Goal: Transaction & Acquisition: Purchase product/service

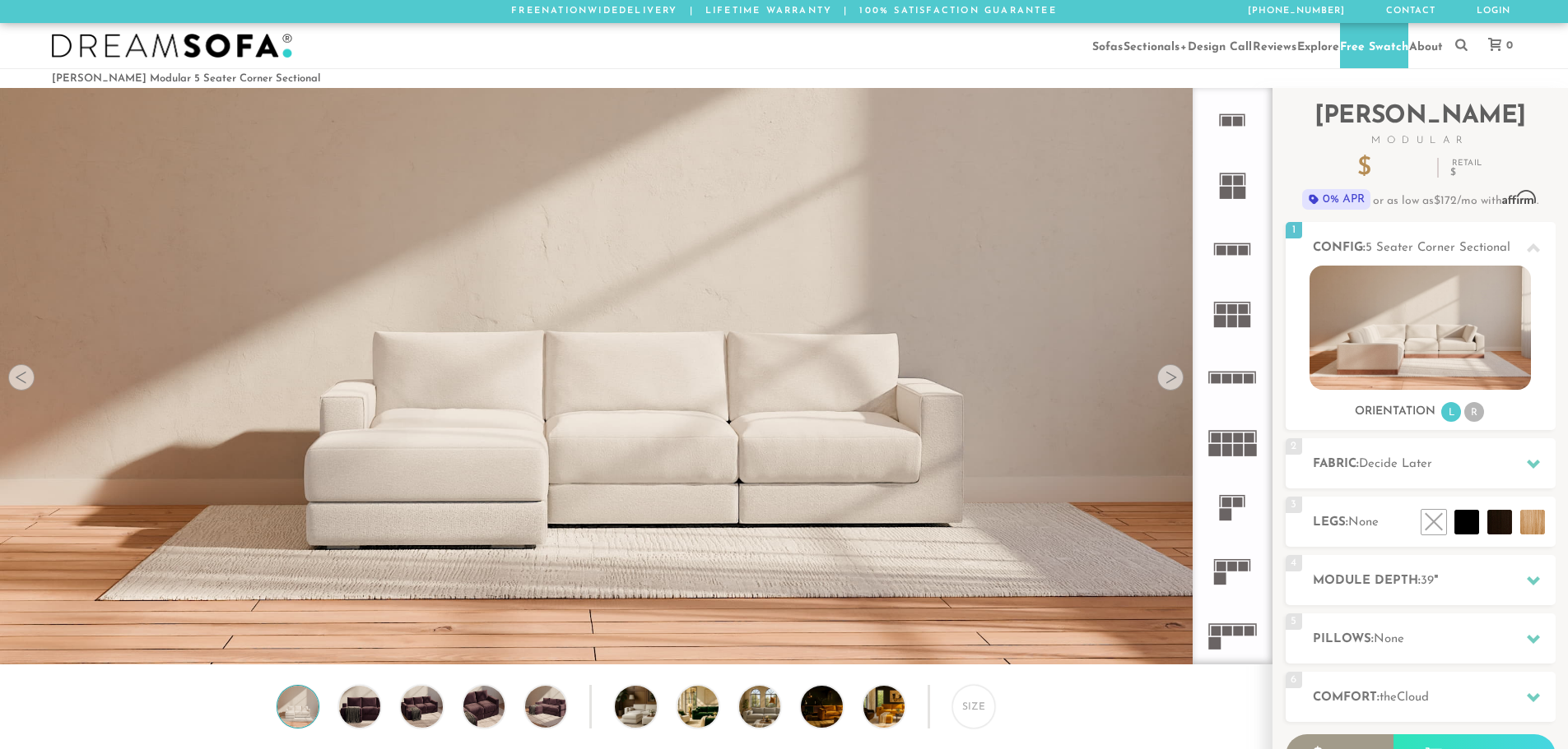
scroll to position [13, 13]
click at [1228, 661] on icon at bounding box center [1232, 635] width 65 height 65
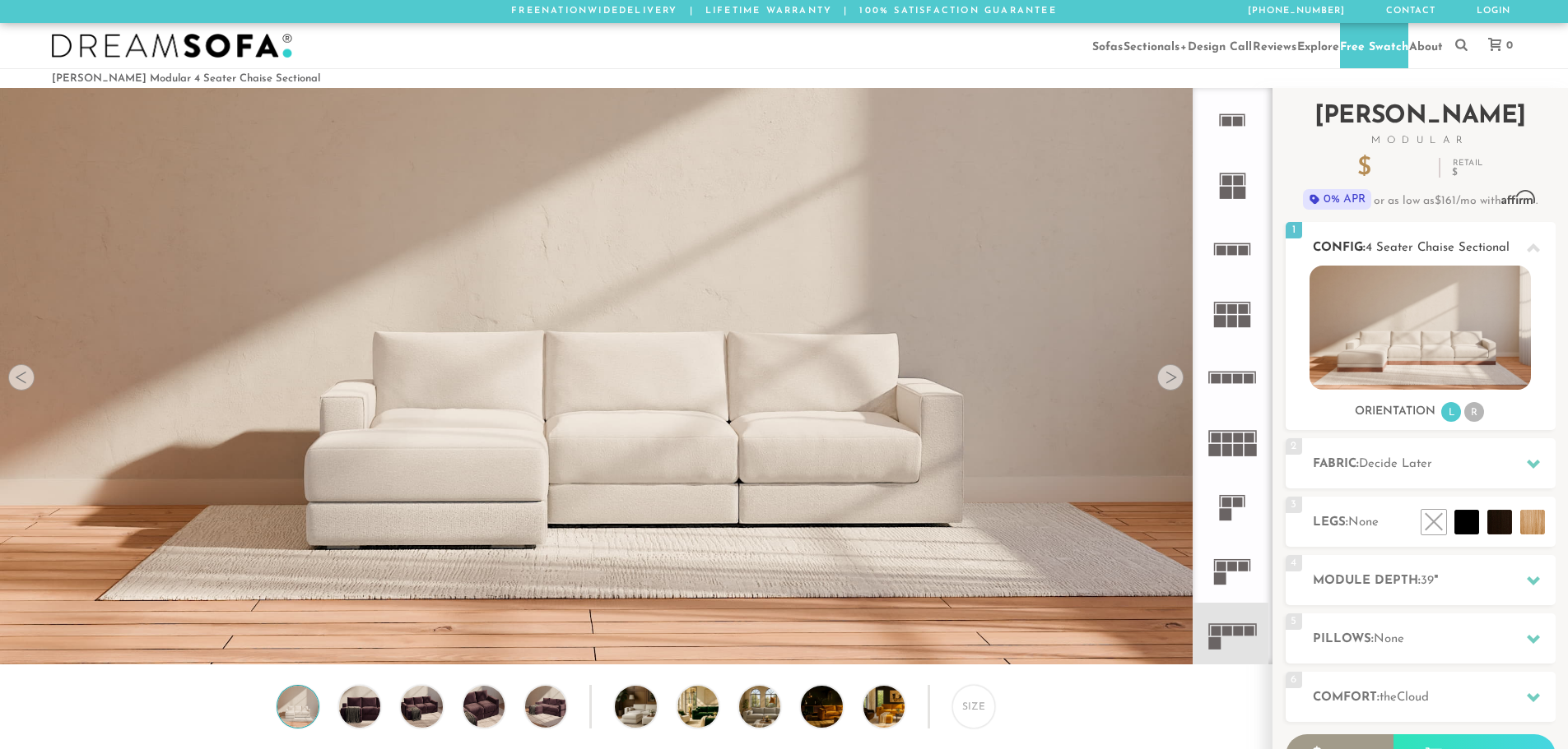
click at [1507, 257] on h2 "Config: 4 Seater Chaise Sectional" at bounding box center [1433, 248] width 242 height 19
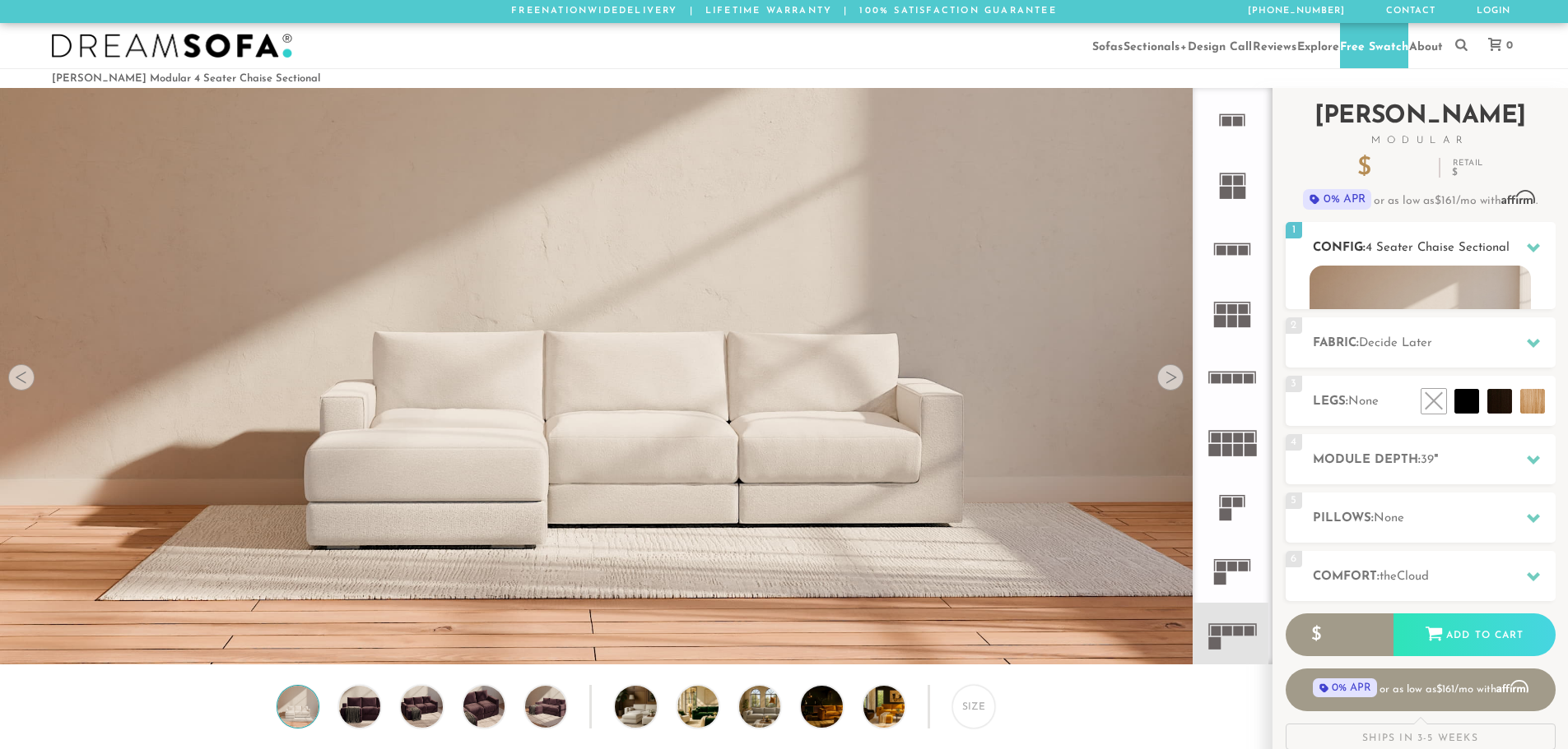
click at [1527, 250] on div at bounding box center [1533, 248] width 35 height 35
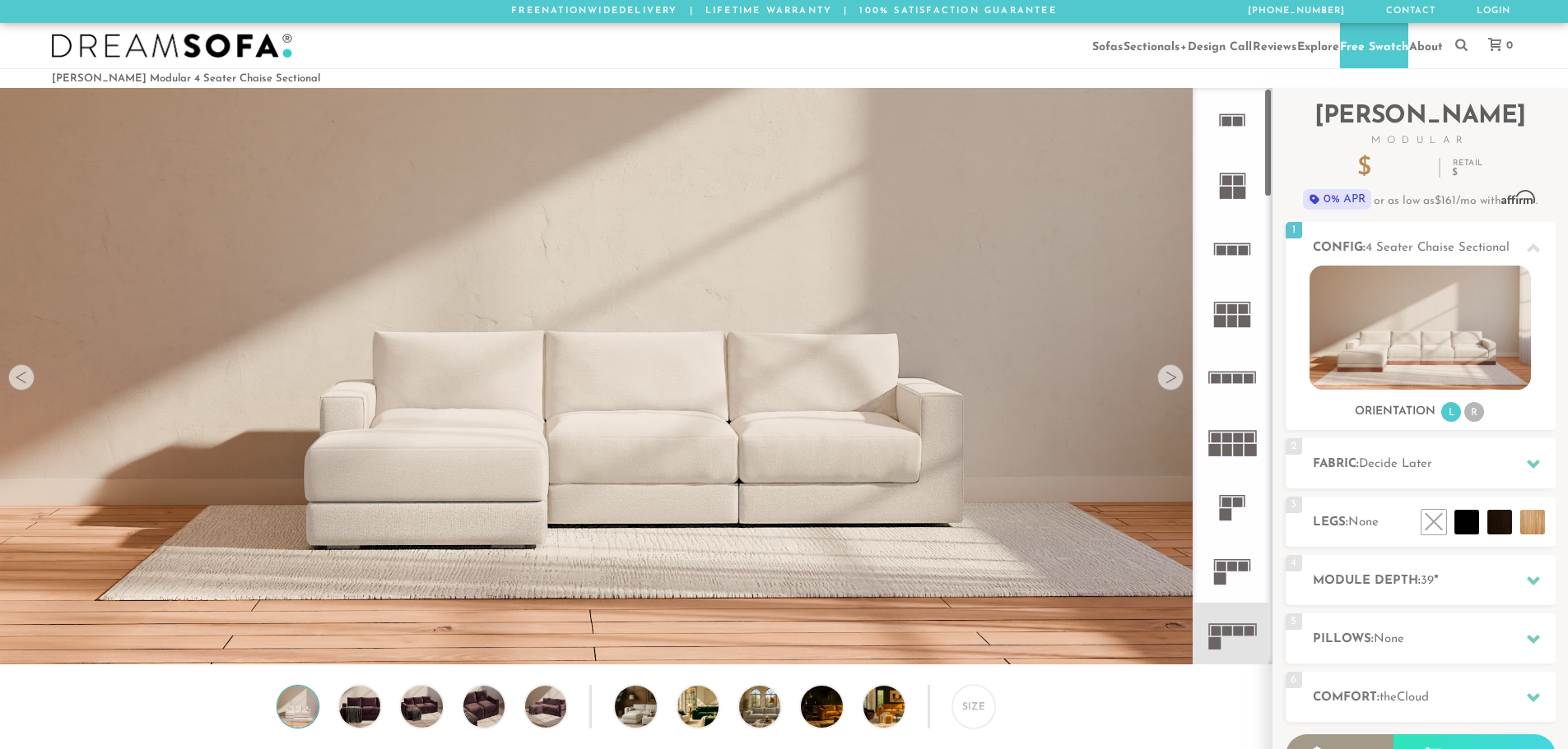
click at [1231, 637] on rect at bounding box center [1226, 631] width 10 height 10
click at [1244, 571] on rect at bounding box center [1243, 566] width 10 height 10
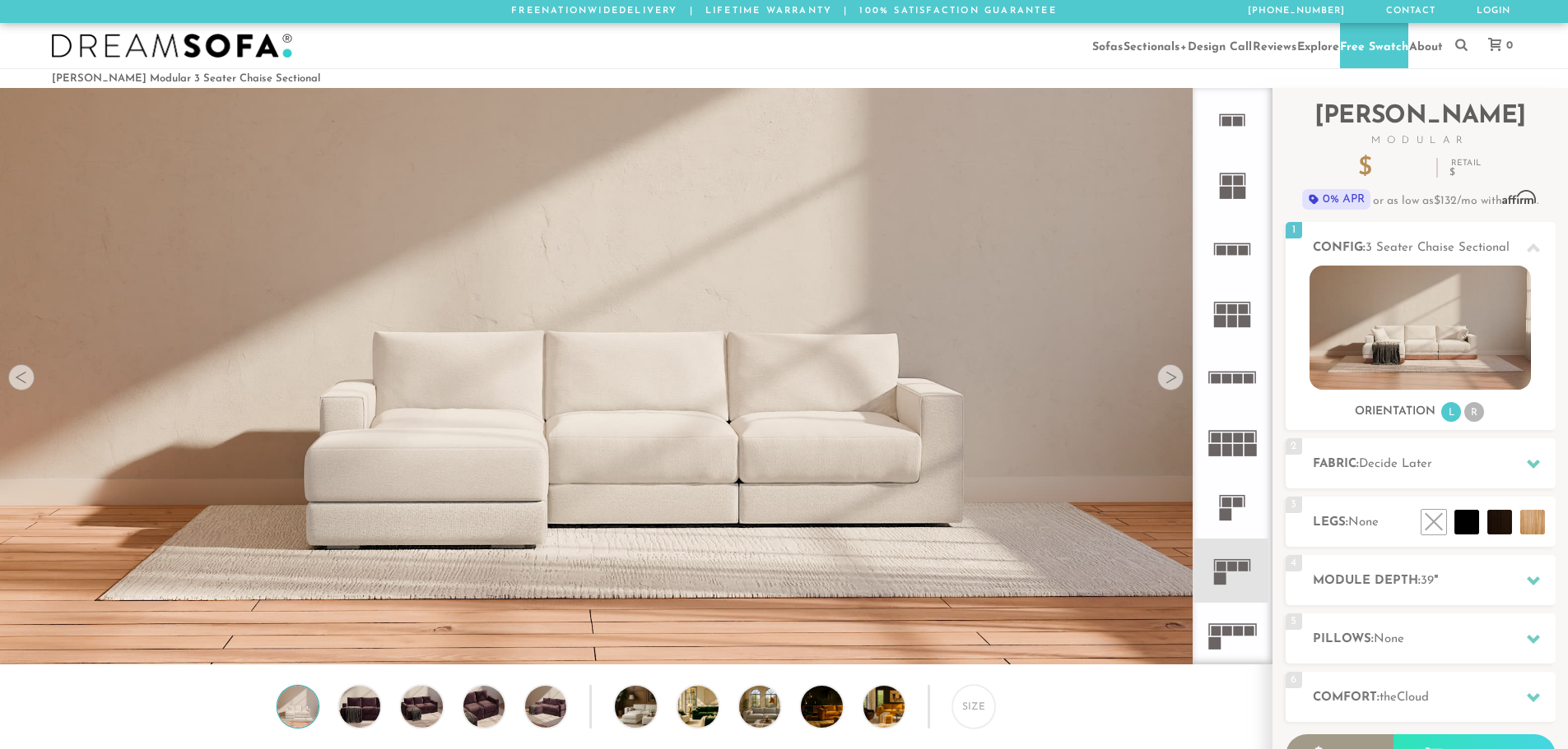
click at [1241, 538] on icon at bounding box center [1232, 507] width 65 height 65
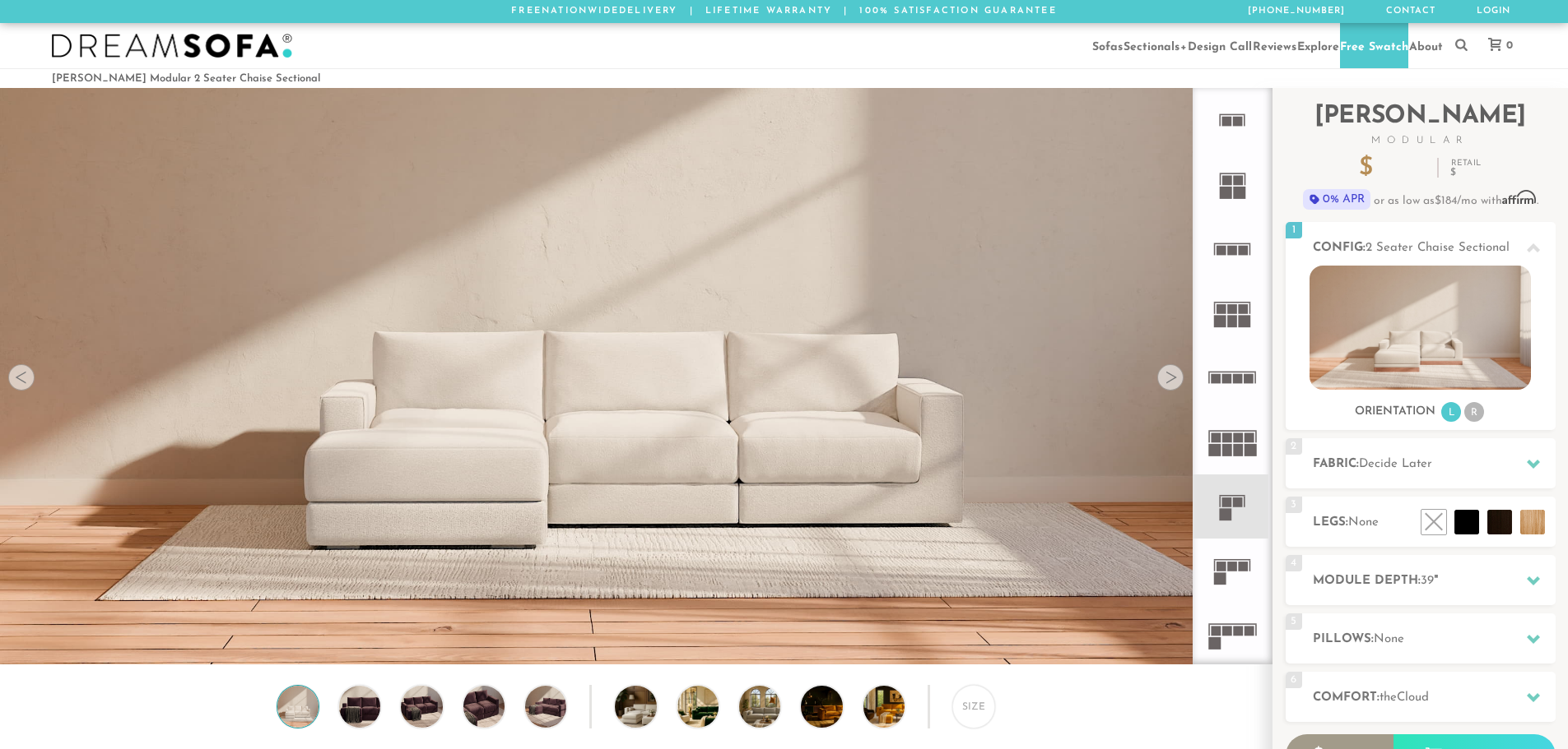
click at [1229, 568] on icon at bounding box center [1232, 571] width 65 height 65
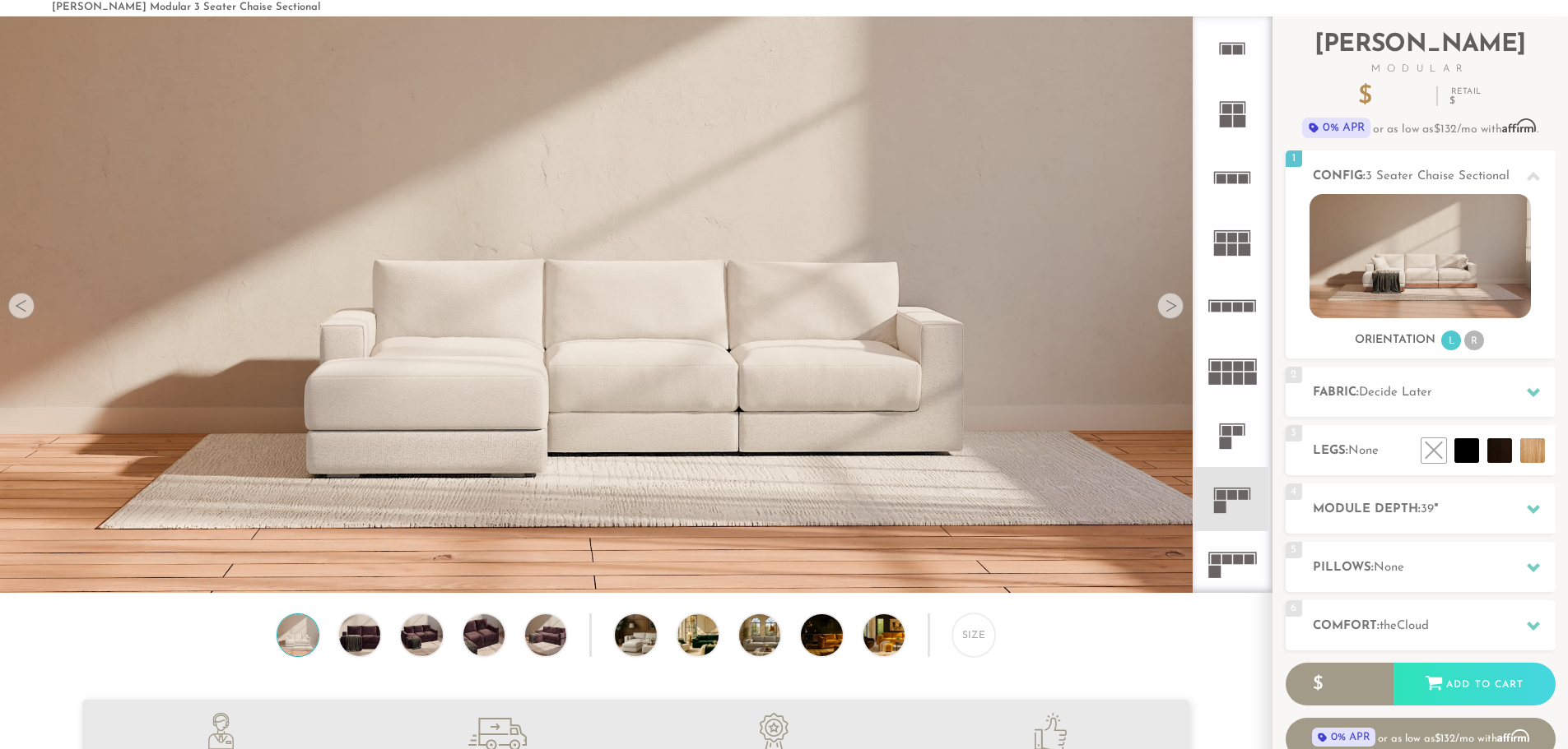
scroll to position [69, 0]
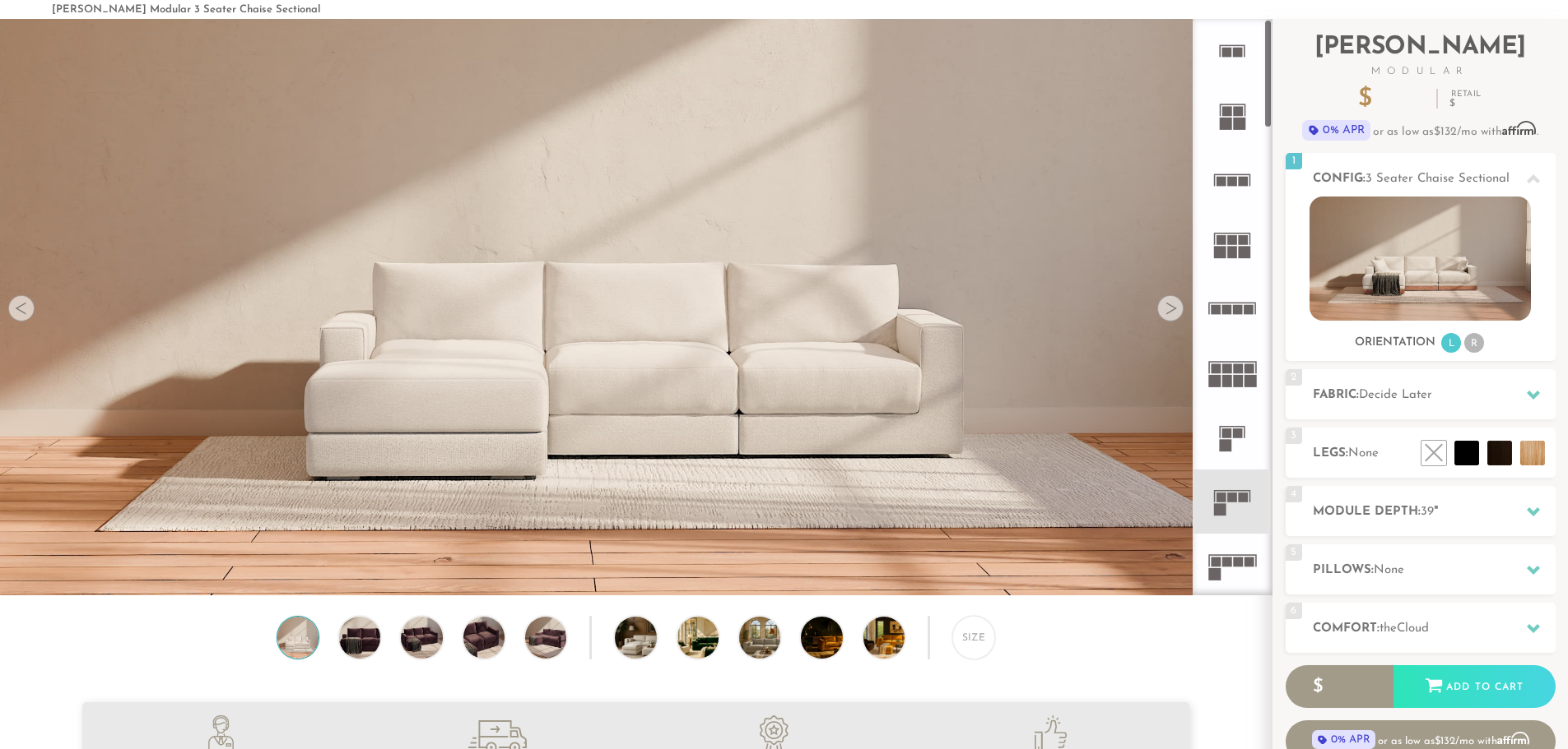
click at [1227, 213] on icon at bounding box center [1232, 180] width 65 height 65
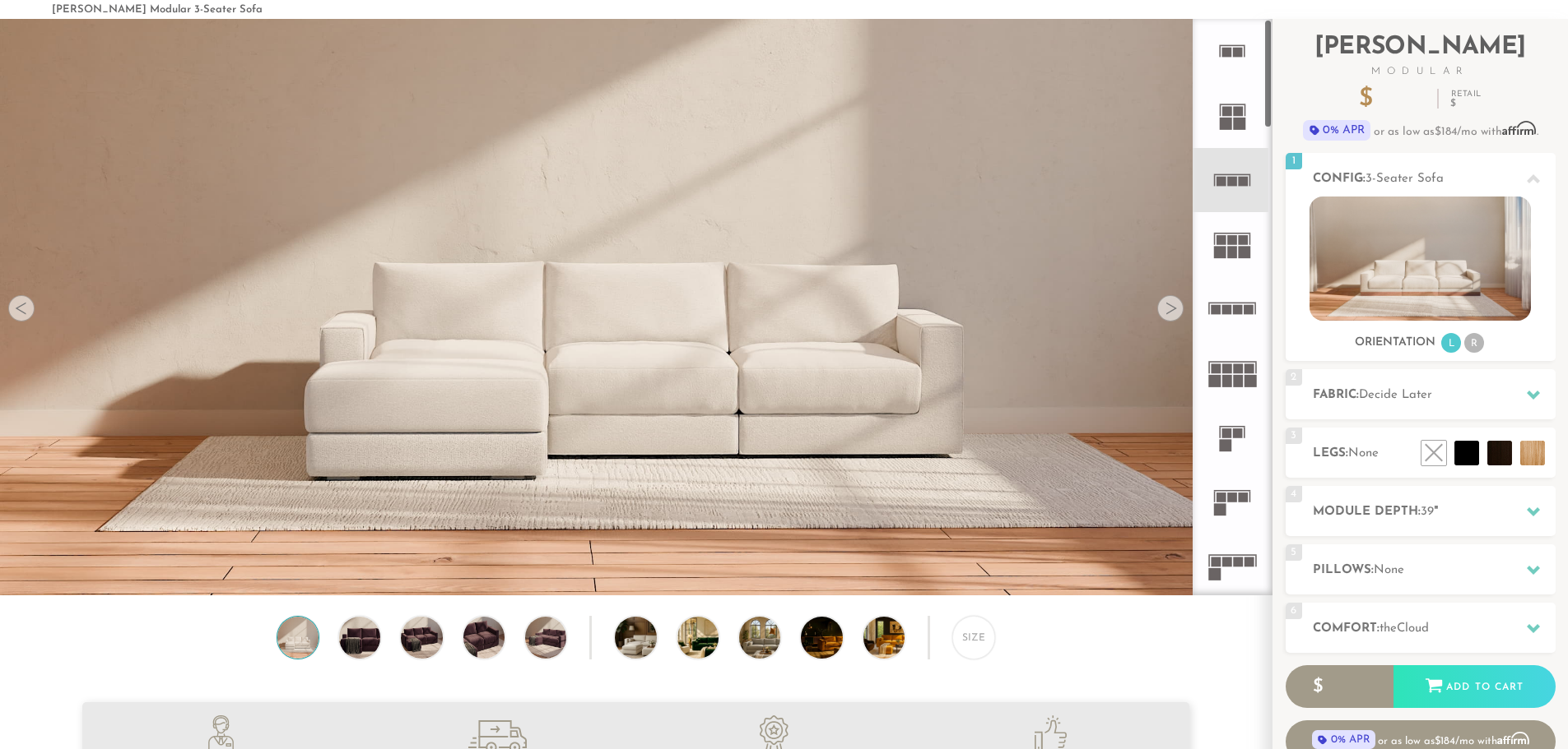
click at [1241, 258] on rect at bounding box center [1245, 252] width 13 height 13
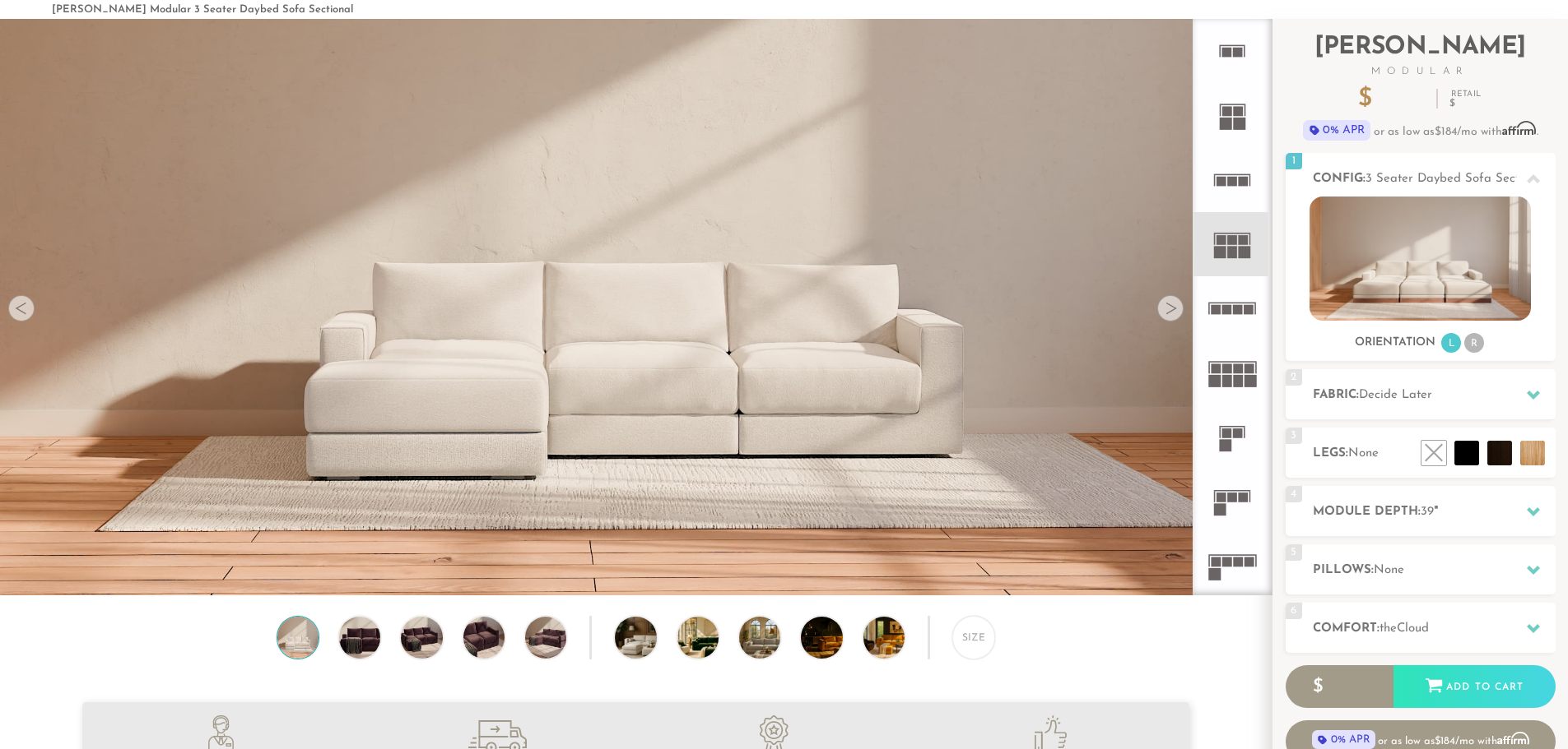
click at [1239, 317] on icon at bounding box center [1232, 309] width 65 height 65
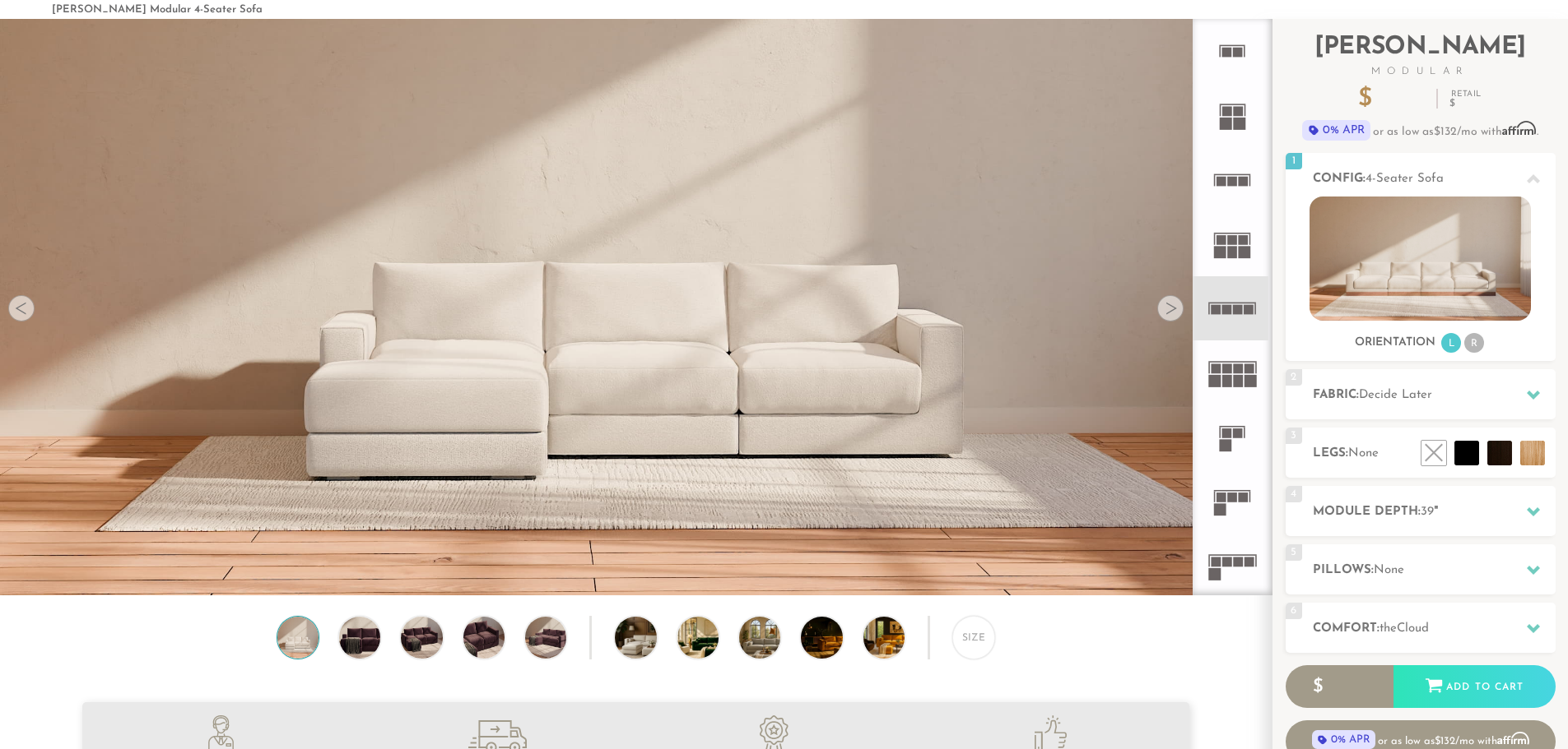
click at [1245, 371] on icon at bounding box center [1232, 373] width 65 height 65
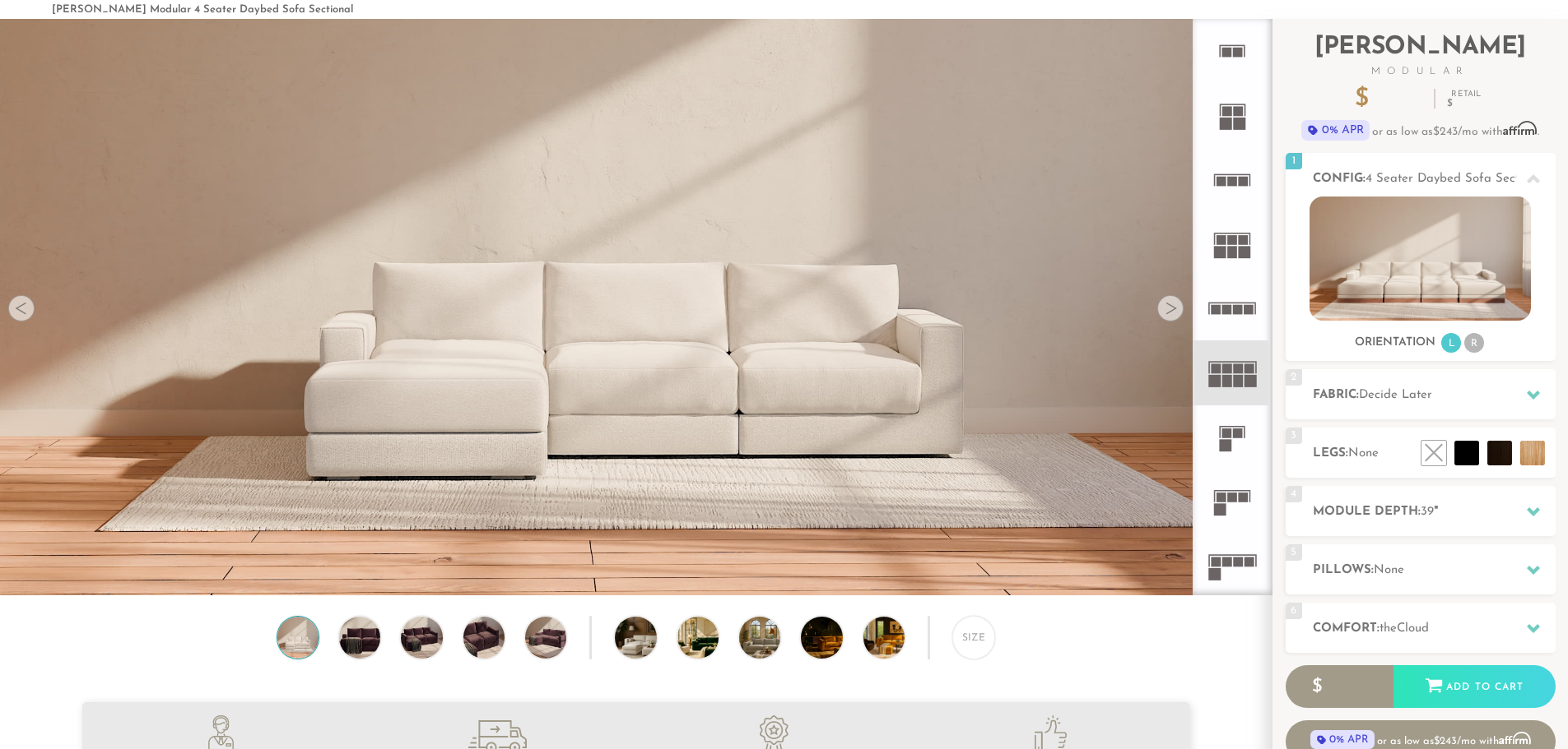
click at [1253, 420] on icon at bounding box center [1232, 438] width 65 height 65
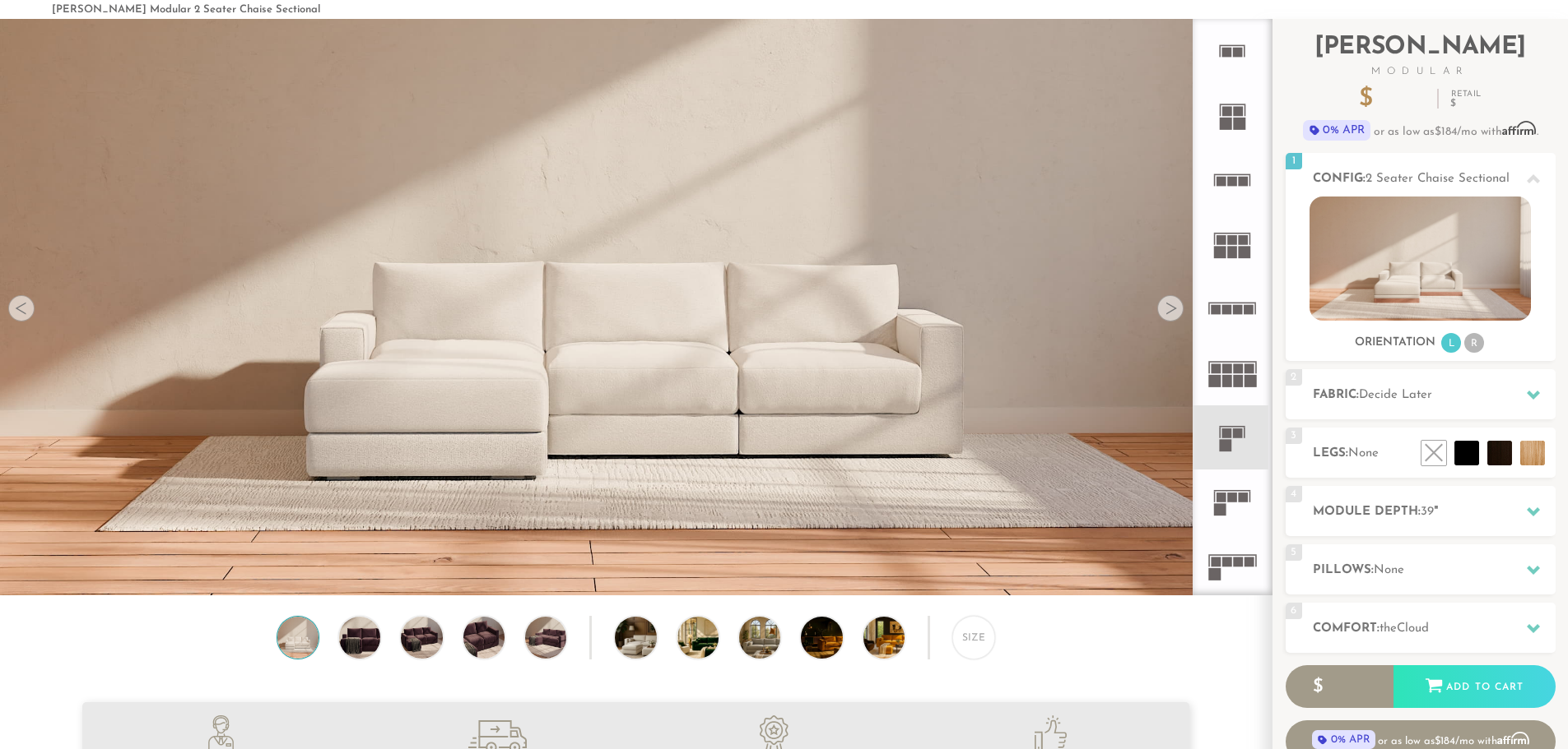
click at [1245, 469] on icon at bounding box center [1232, 438] width 65 height 65
click at [1233, 534] on icon at bounding box center [1232, 501] width 65 height 65
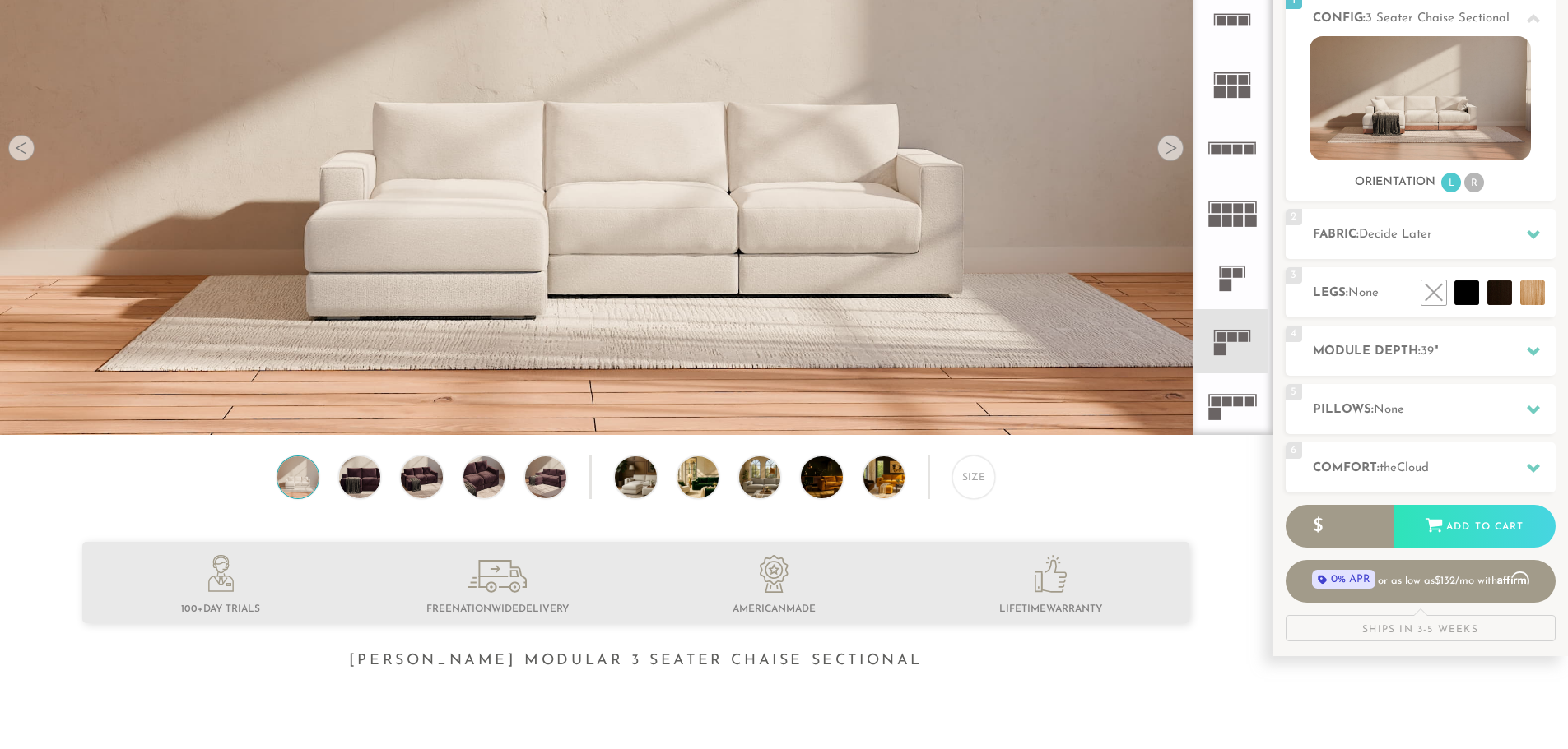
scroll to position [233, 0]
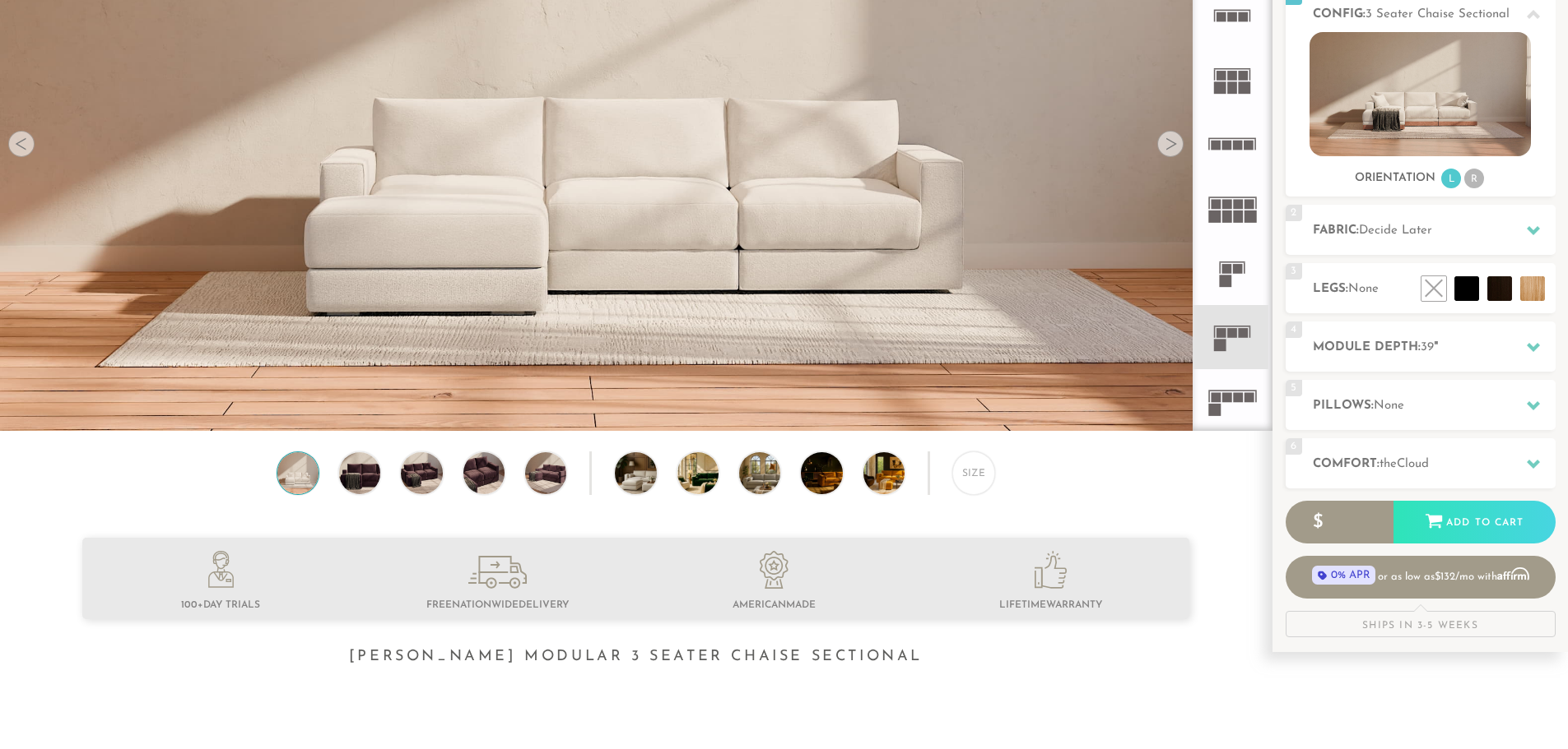
click at [950, 486] on div "Size" at bounding box center [635, 474] width 1271 height 46
click at [979, 488] on div "Size" at bounding box center [974, 473] width 43 height 43
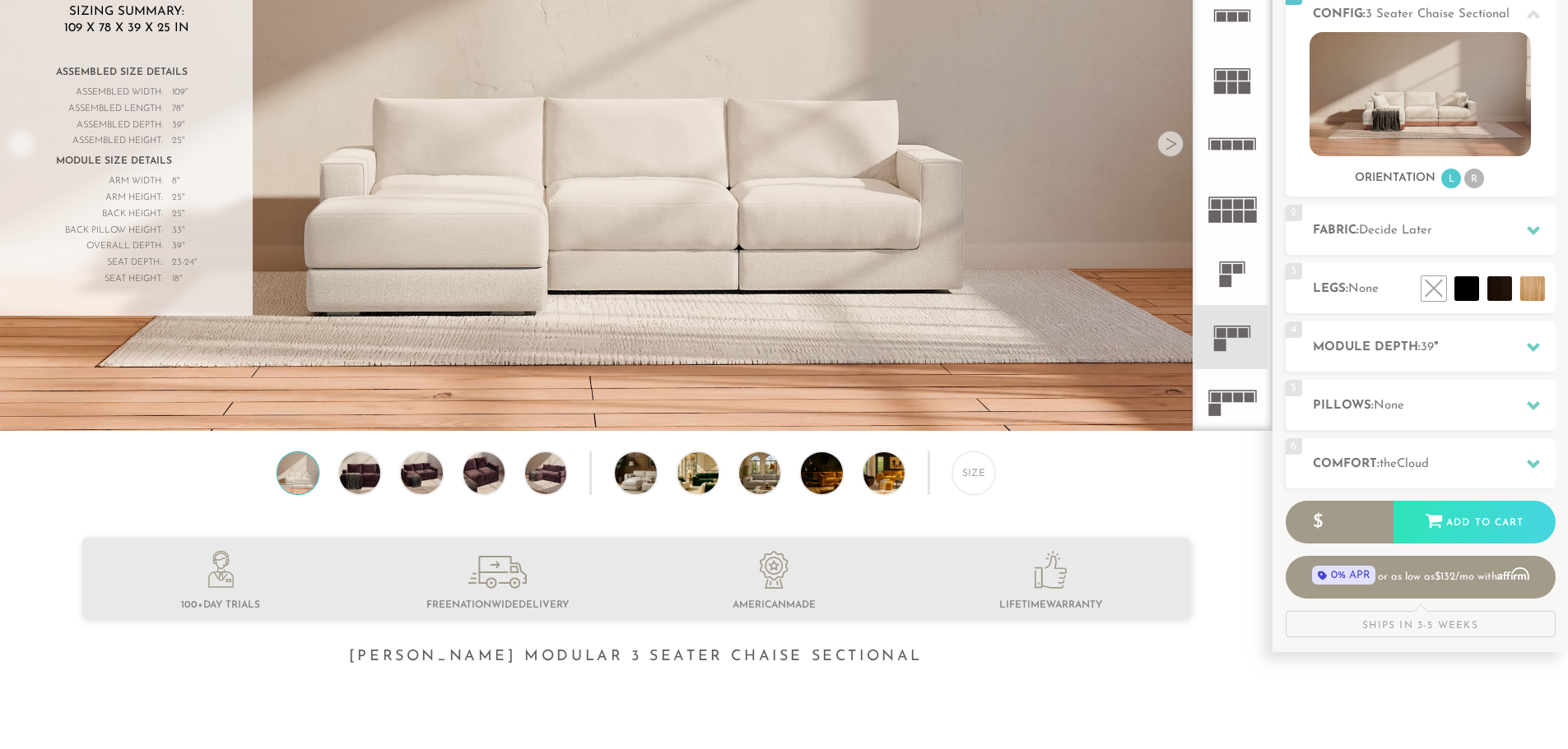
click at [1073, 498] on div "Size" at bounding box center [635, 474] width 1271 height 46
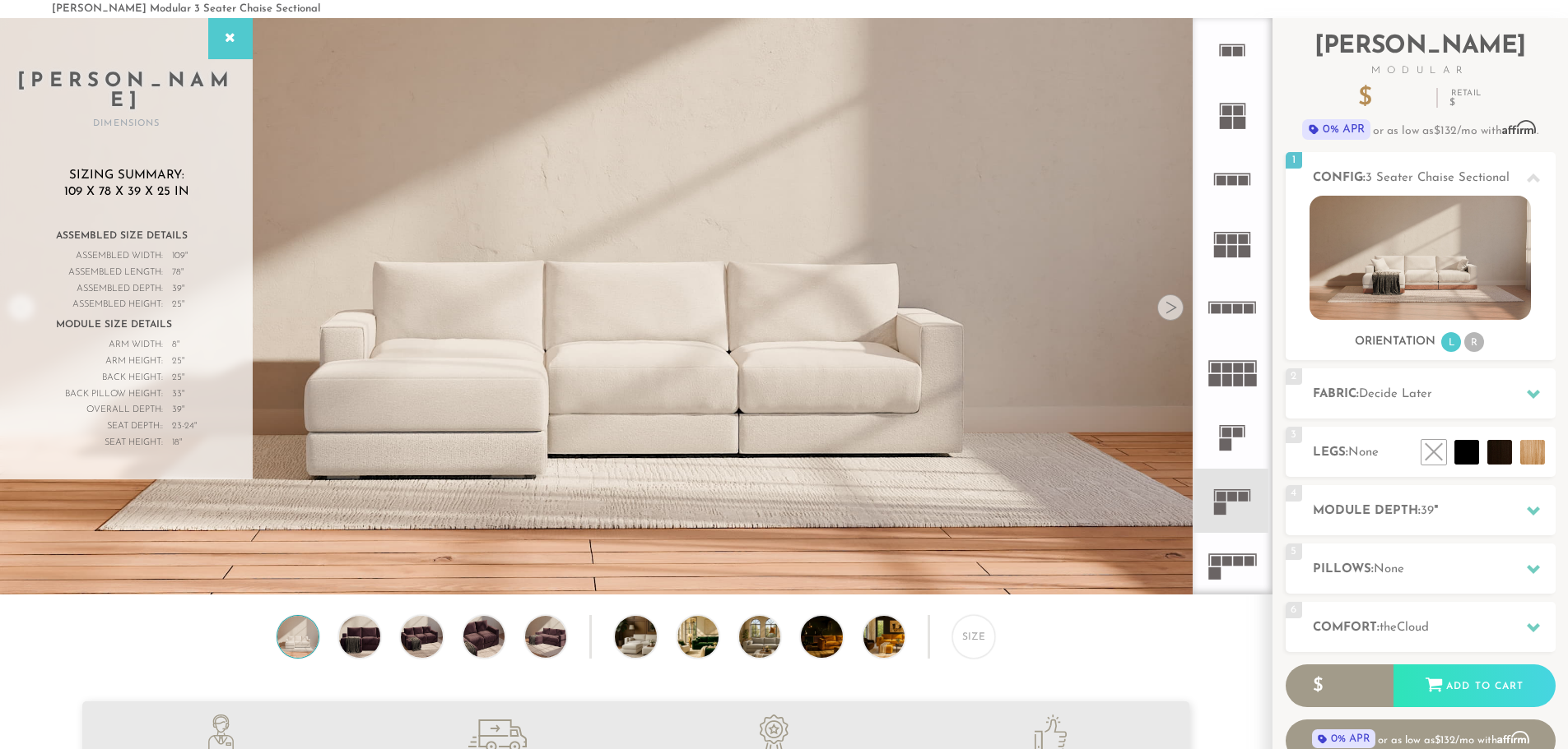
scroll to position [0, 0]
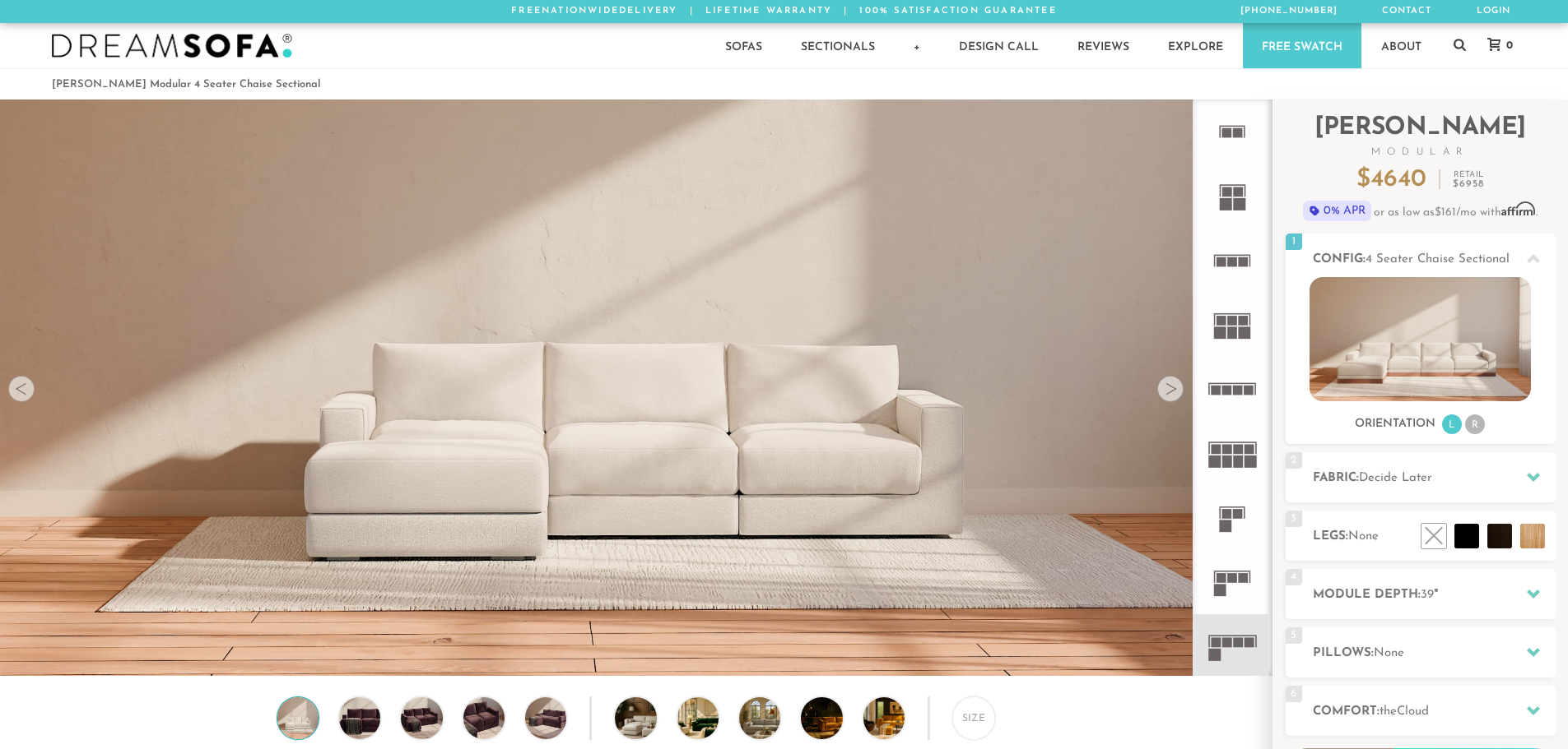
scroll to position [13, 13]
click at [1546, 257] on div at bounding box center [1533, 259] width 35 height 34
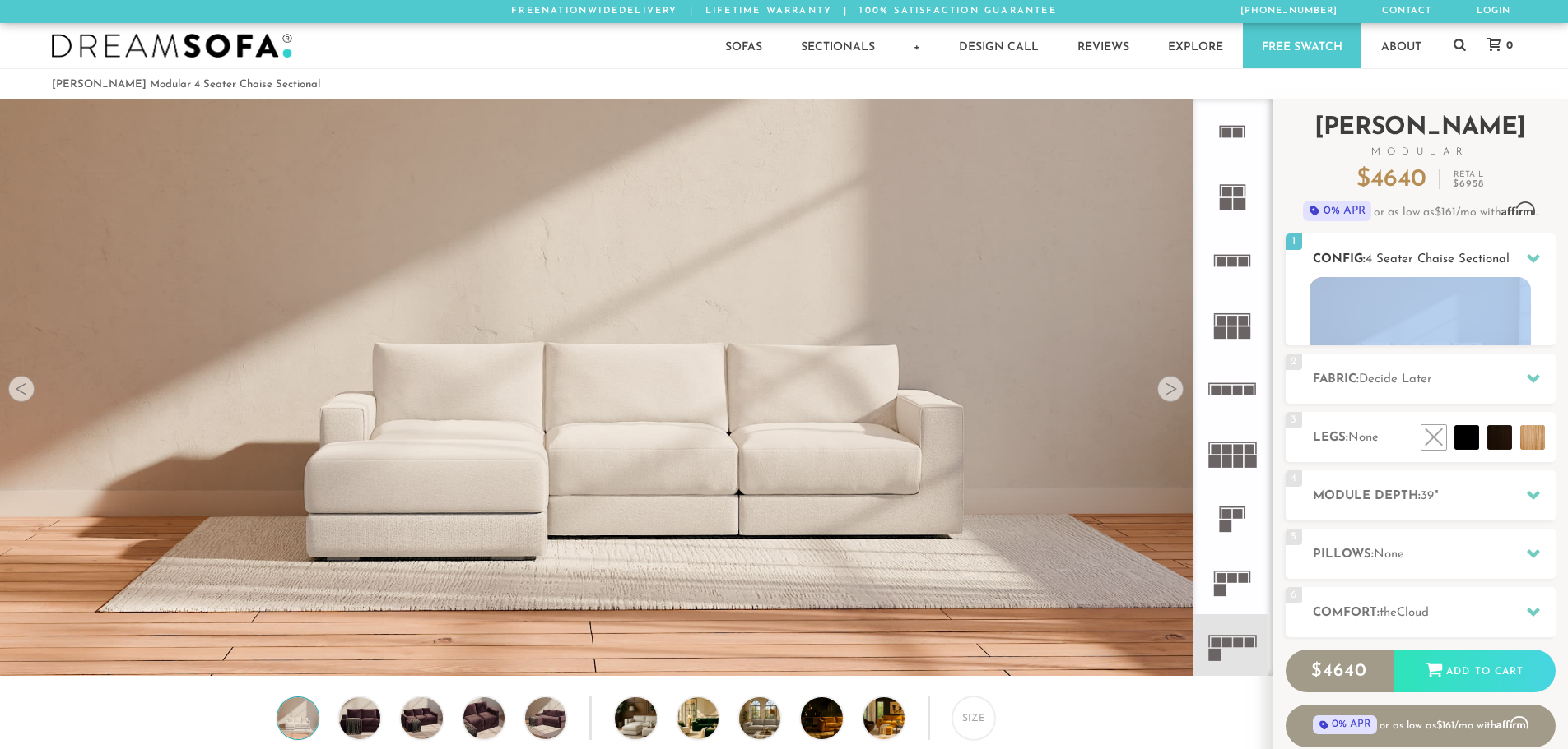
click at [1546, 257] on div at bounding box center [1533, 259] width 35 height 34
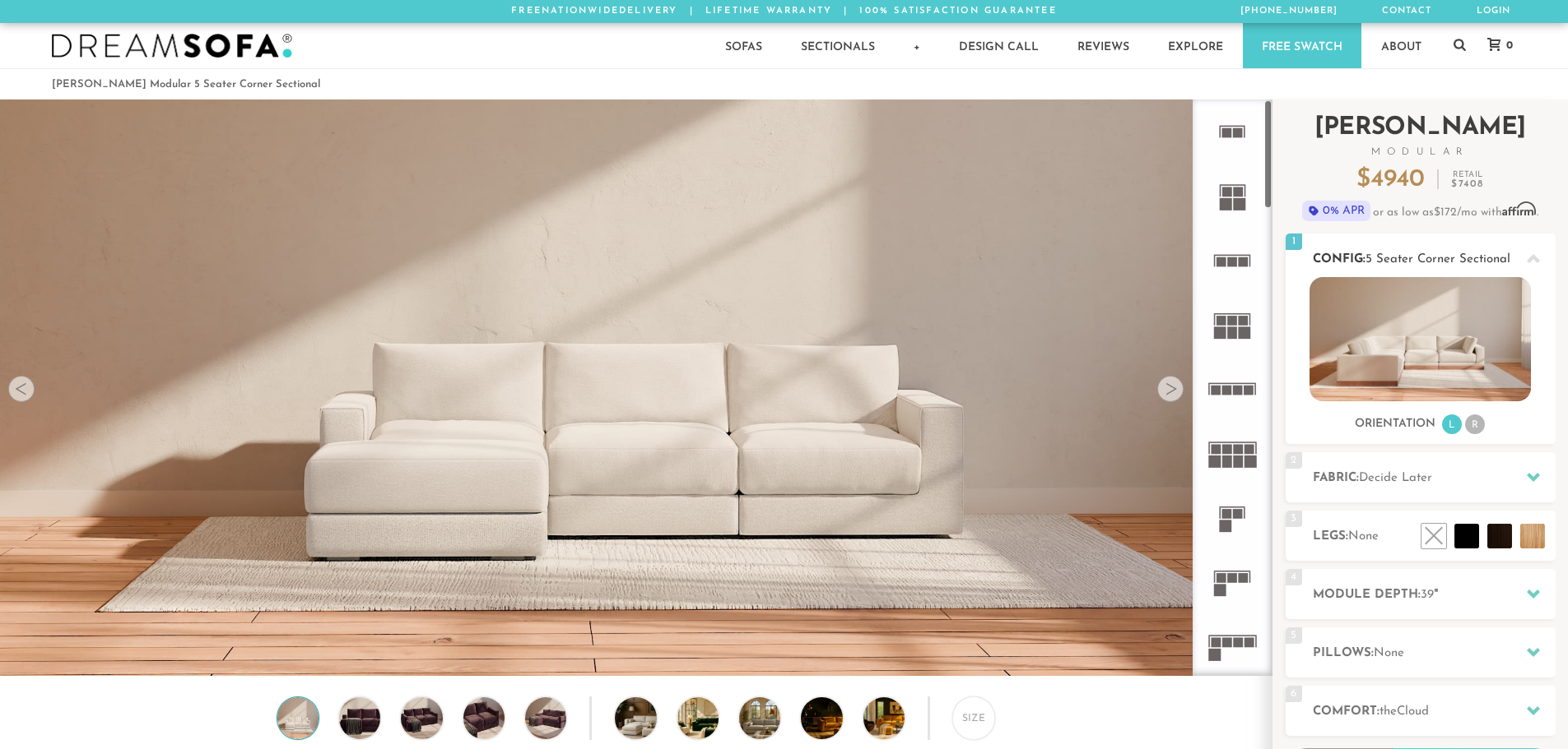
click at [1409, 360] on img at bounding box center [1420, 339] width 222 height 124
click at [1475, 434] on li "R" at bounding box center [1475, 424] width 20 height 20
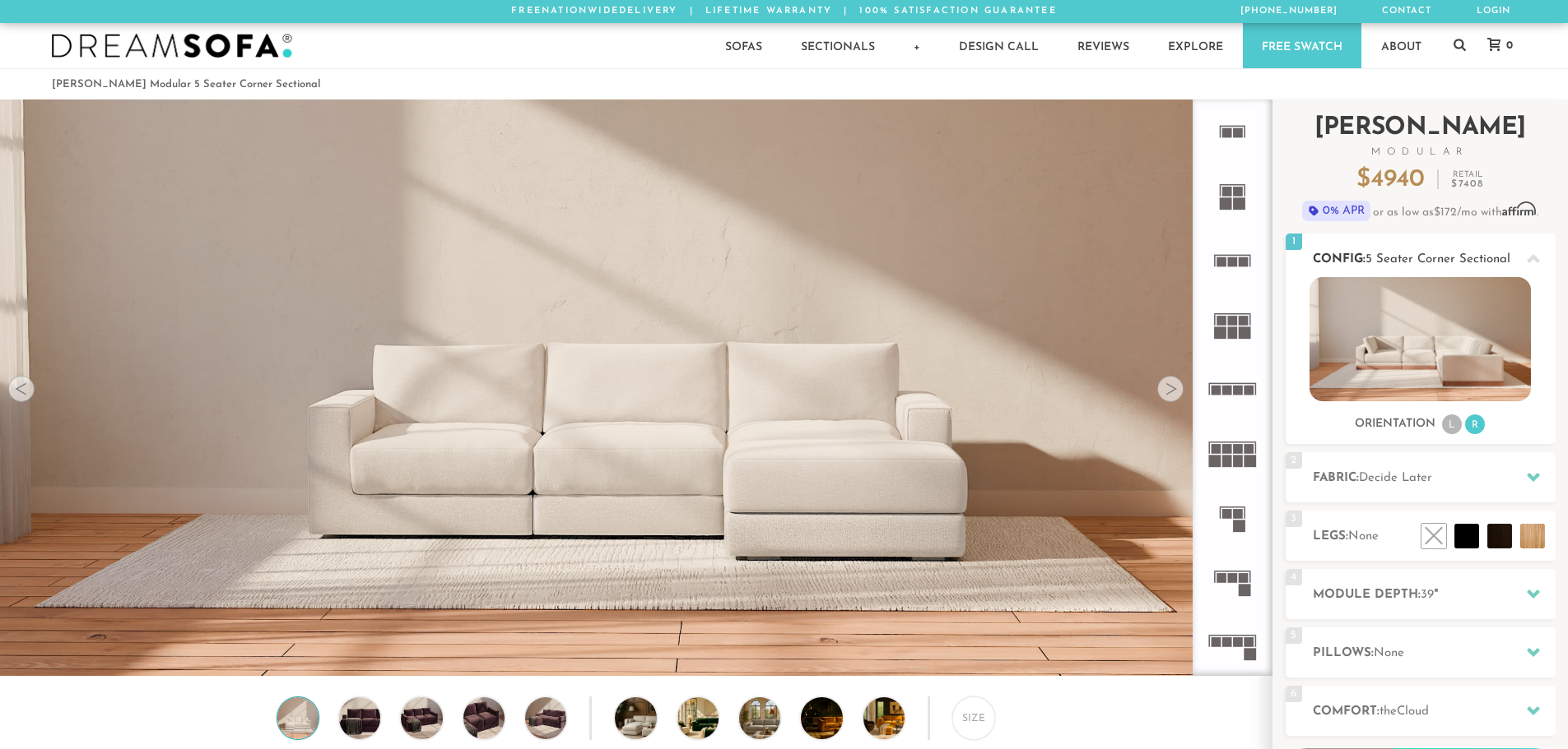
click at [1449, 426] on li "L" at bounding box center [1451, 424] width 20 height 20
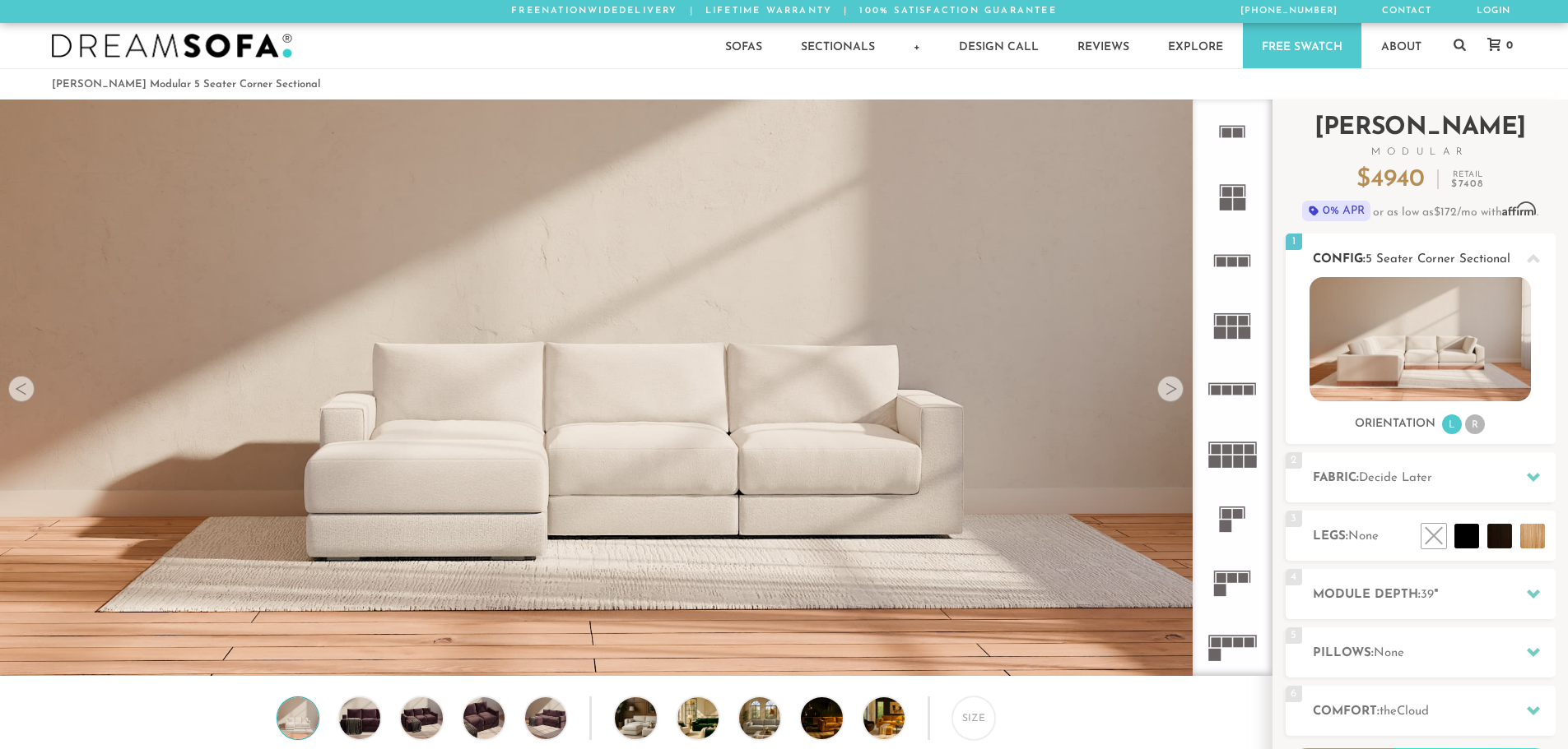
click at [1479, 430] on li "R" at bounding box center [1475, 424] width 20 height 20
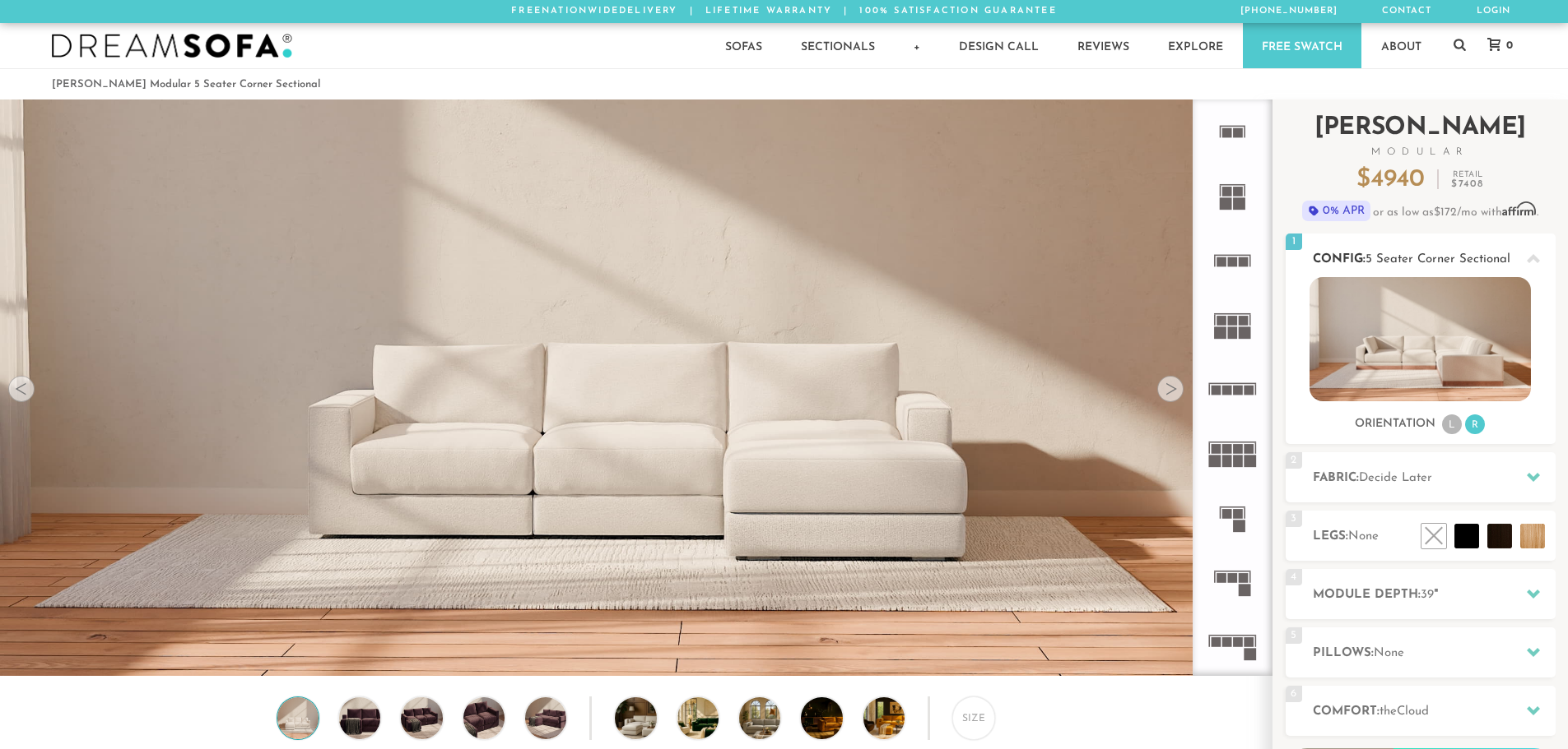
click at [1441, 431] on ul "L R" at bounding box center [1462, 424] width 46 height 22
click at [1445, 430] on li "L" at bounding box center [1451, 424] width 20 height 20
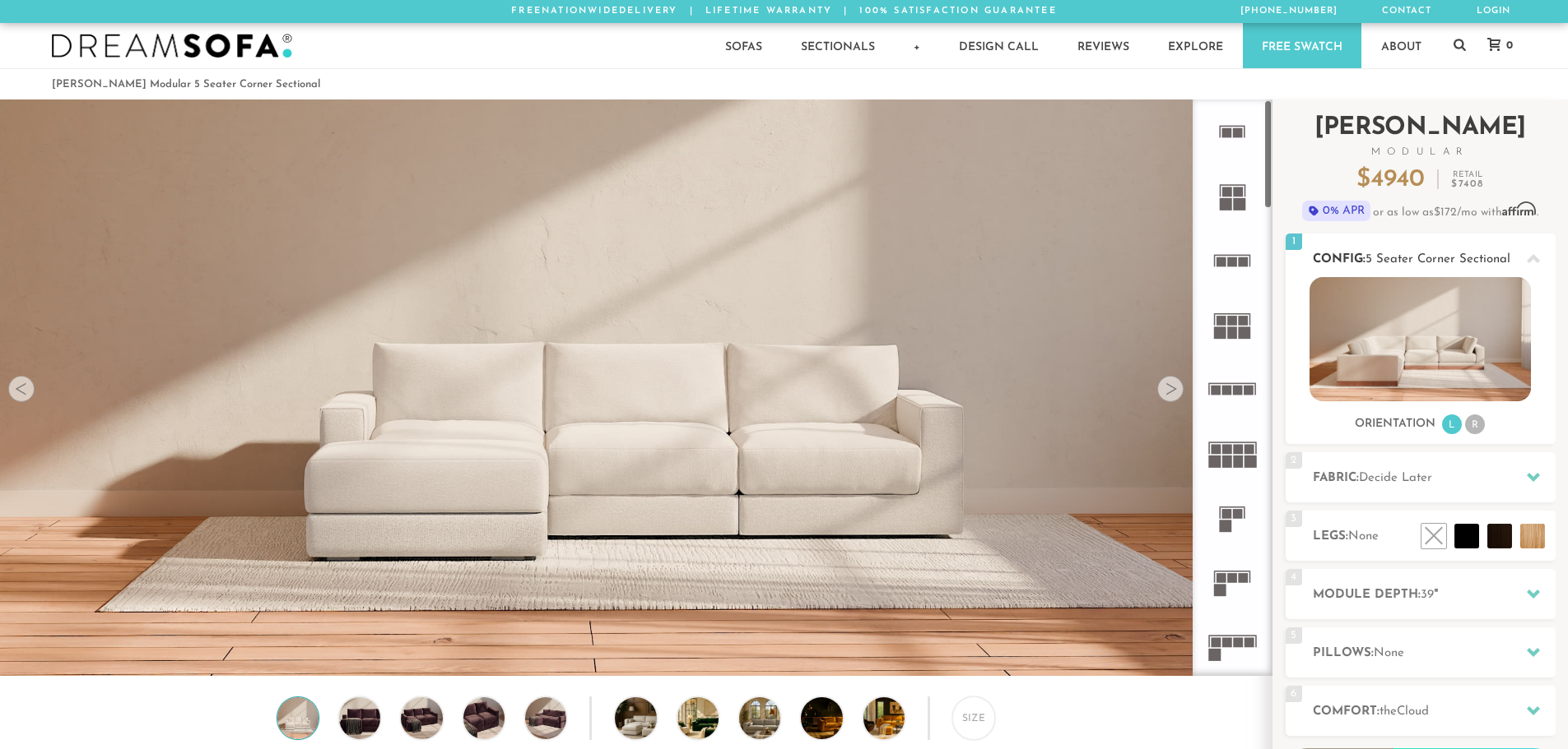
click at [1443, 344] on img at bounding box center [1420, 339] width 222 height 124
click at [1545, 470] on div at bounding box center [1533, 477] width 35 height 34
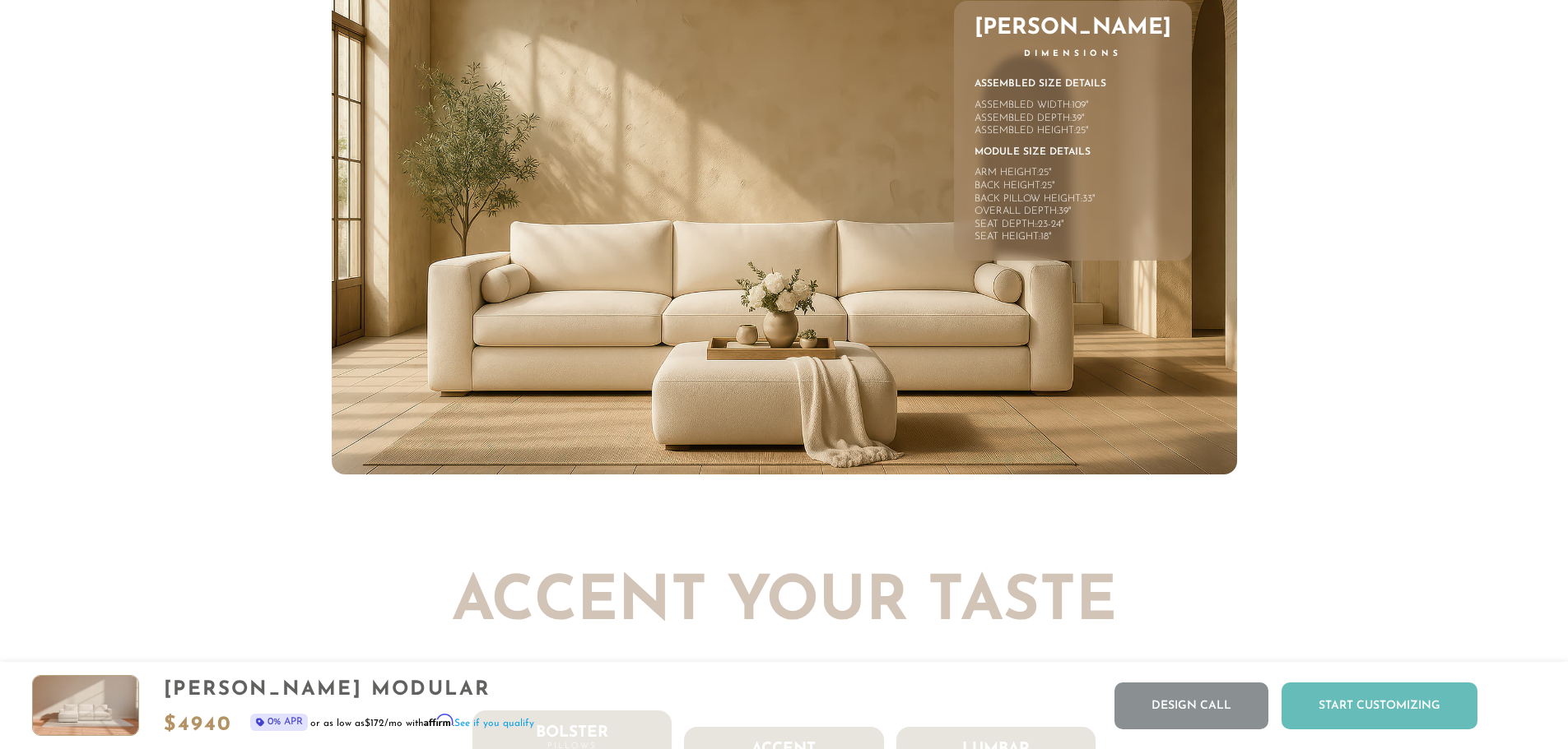
click at [1375, 692] on div "Start Customizing" at bounding box center [1379, 706] width 196 height 47
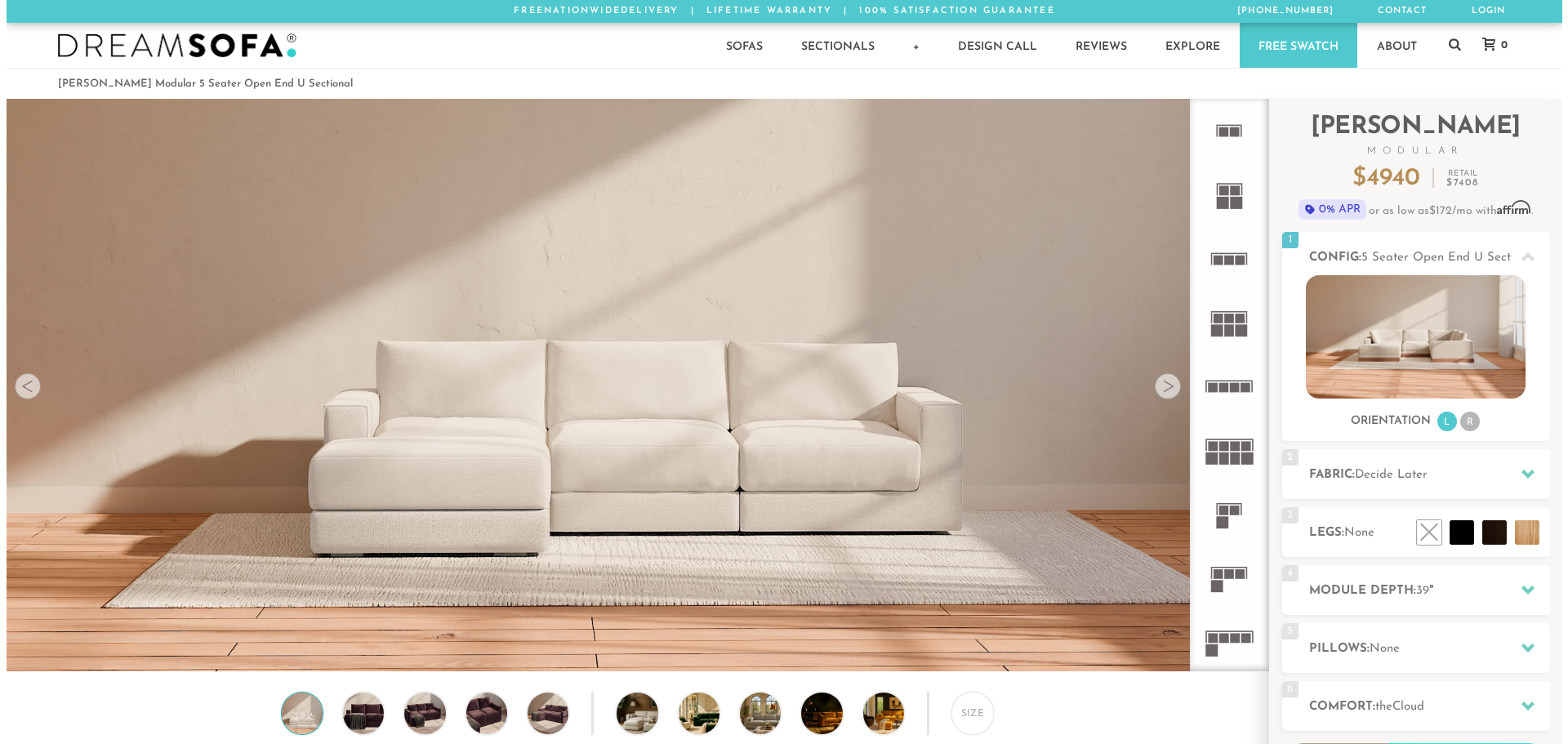
scroll to position [19128, 1544]
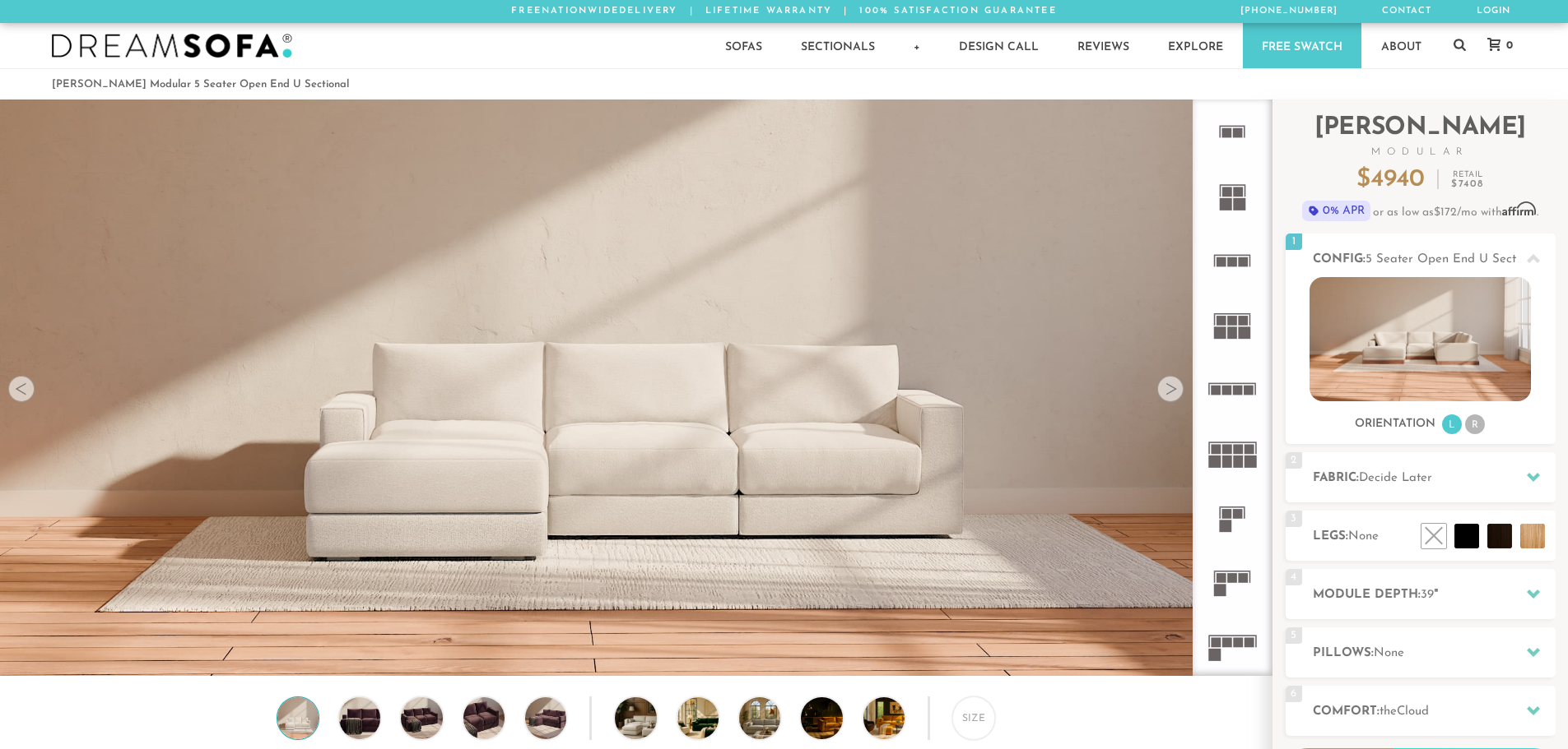
click at [509, 553] on img at bounding box center [635, 354] width 1271 height 715
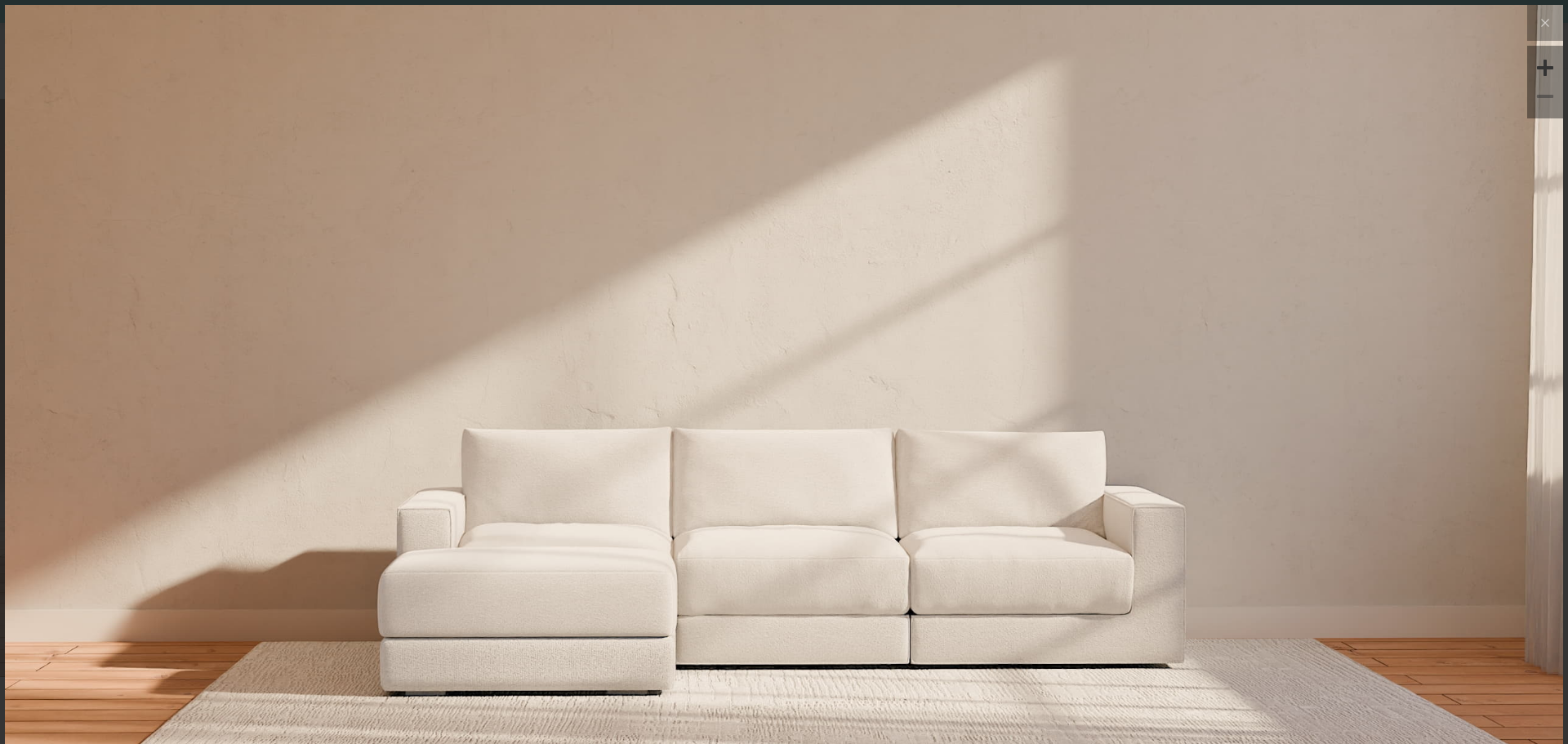
click at [471, 664] on img at bounding box center [784, 444] width 1558 height 877
click at [1536, 14] on icon at bounding box center [1546, 23] width 20 height 20
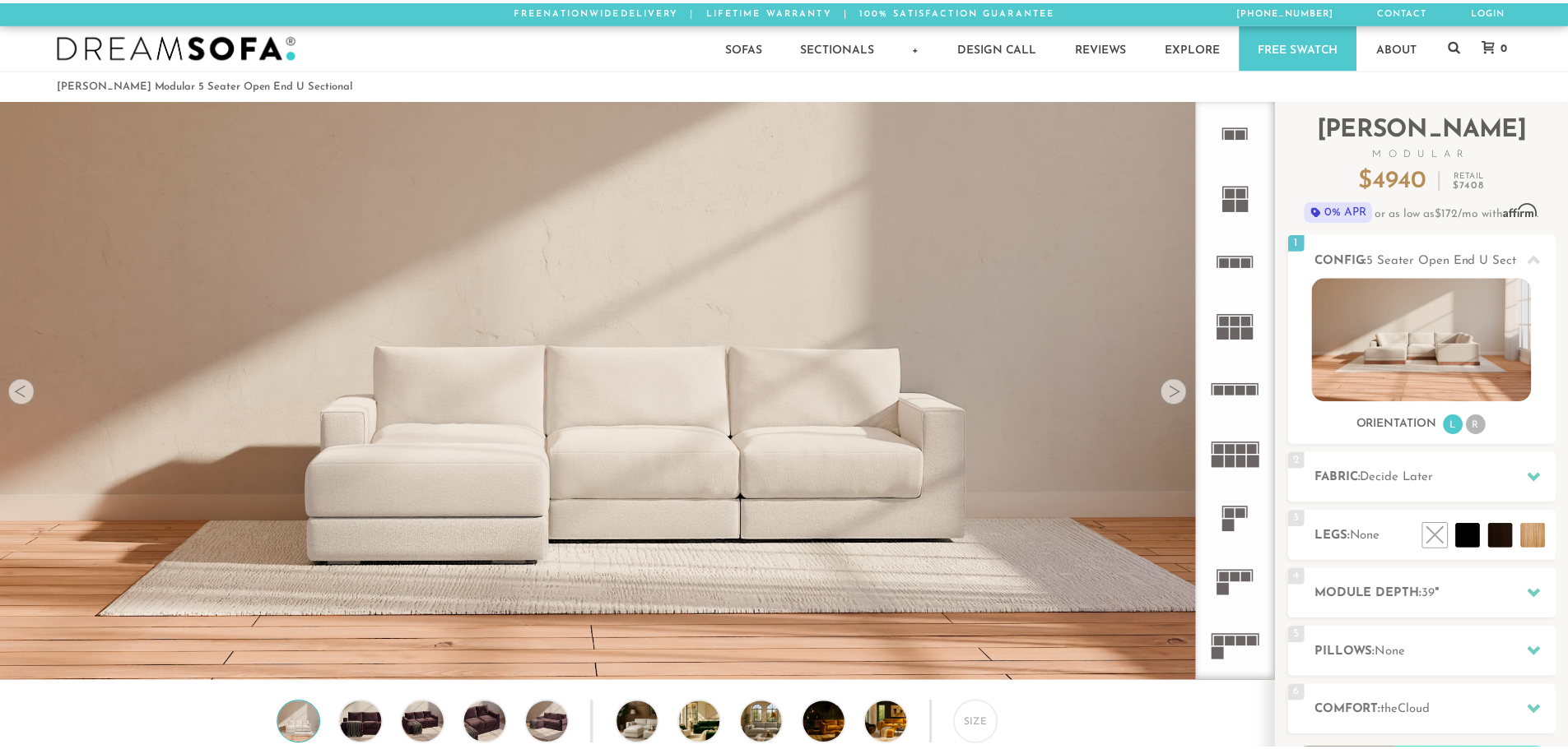
scroll to position [19257, 1555]
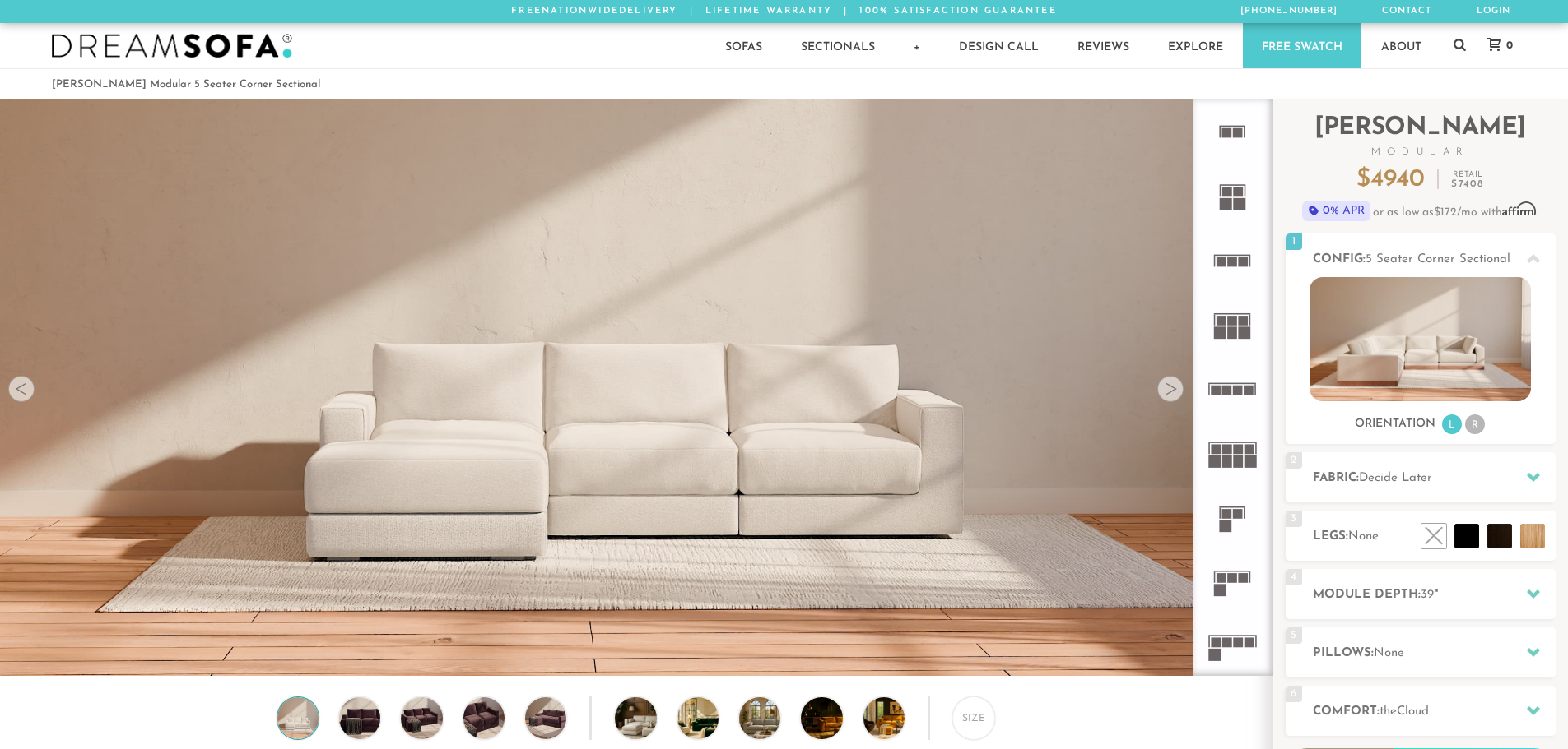
scroll to position [13, 13]
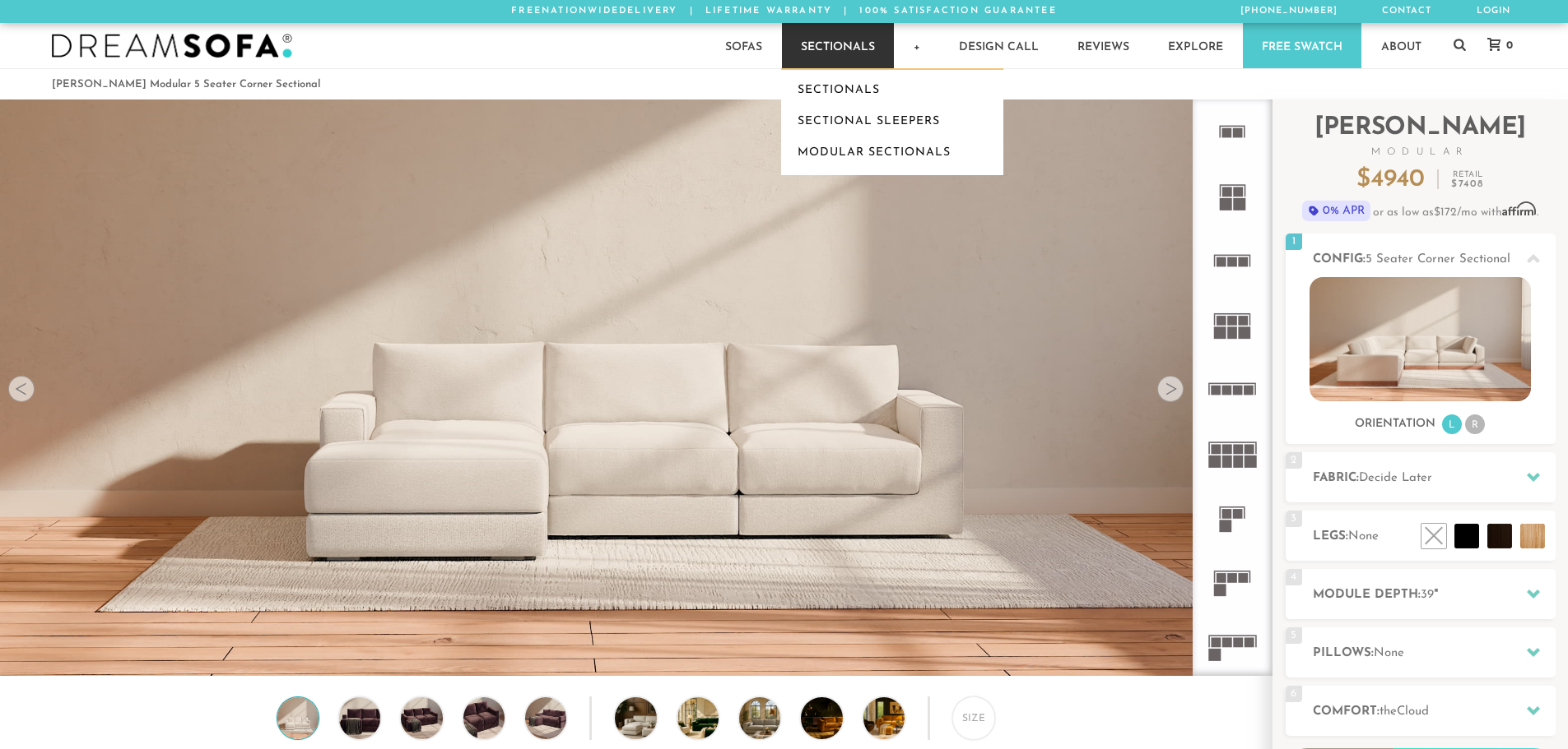
click at [873, 55] on link "Sectionals" at bounding box center [837, 46] width 112 height 45
